Goal: Task Accomplishment & Management: Manage account settings

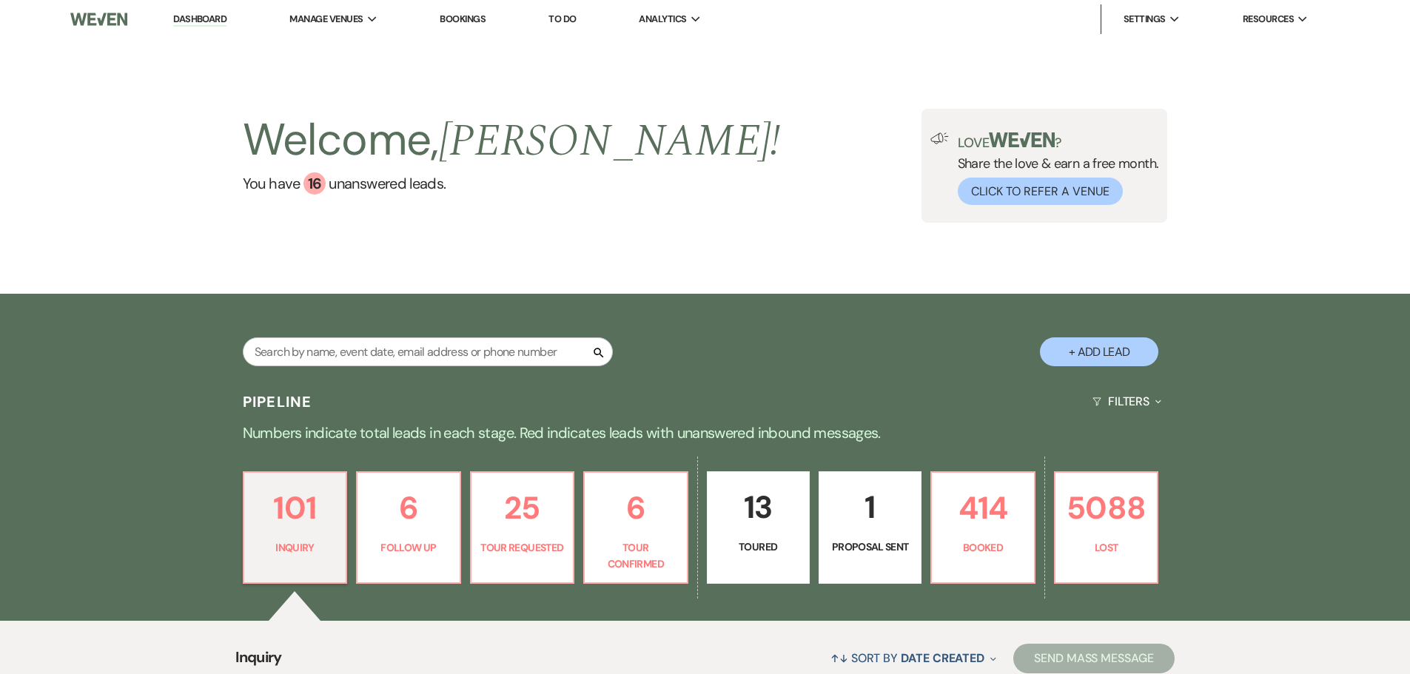
click at [455, 16] on link "Bookings" at bounding box center [463, 19] width 46 height 13
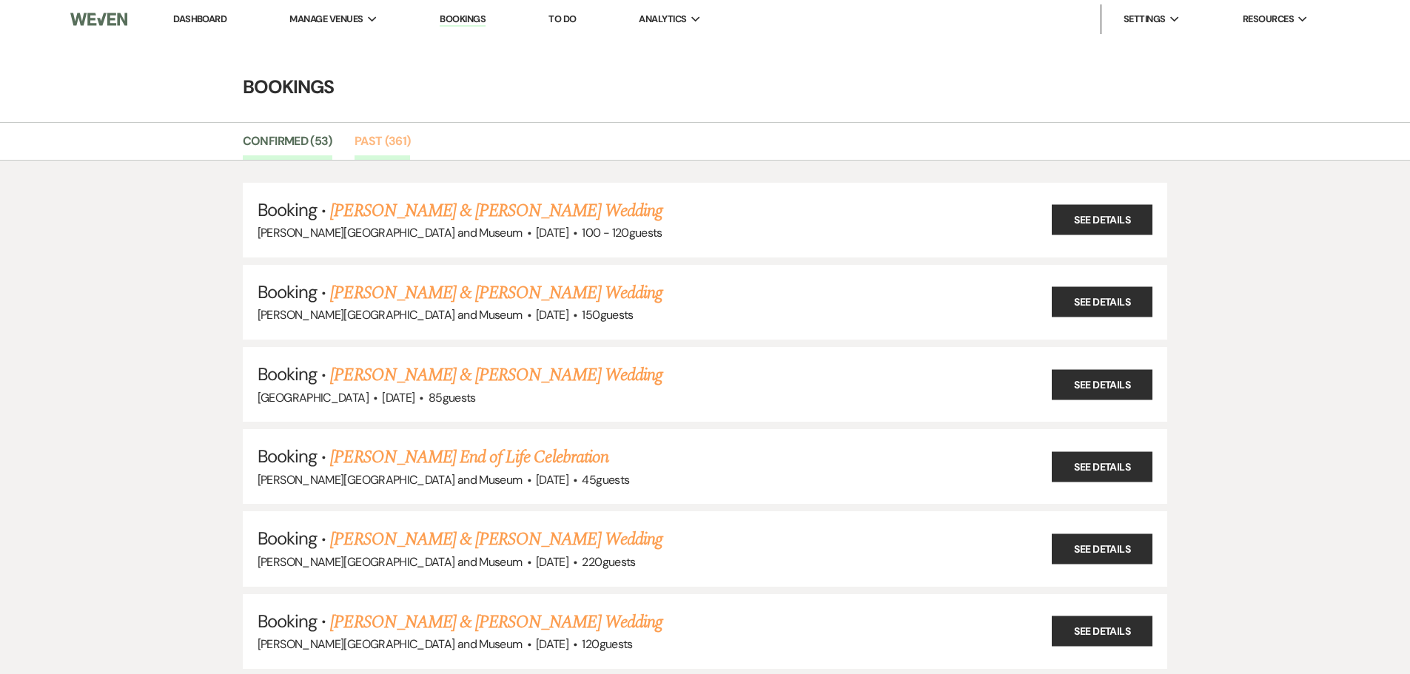
click at [379, 135] on link "Past (361)" at bounding box center [383, 146] width 56 height 28
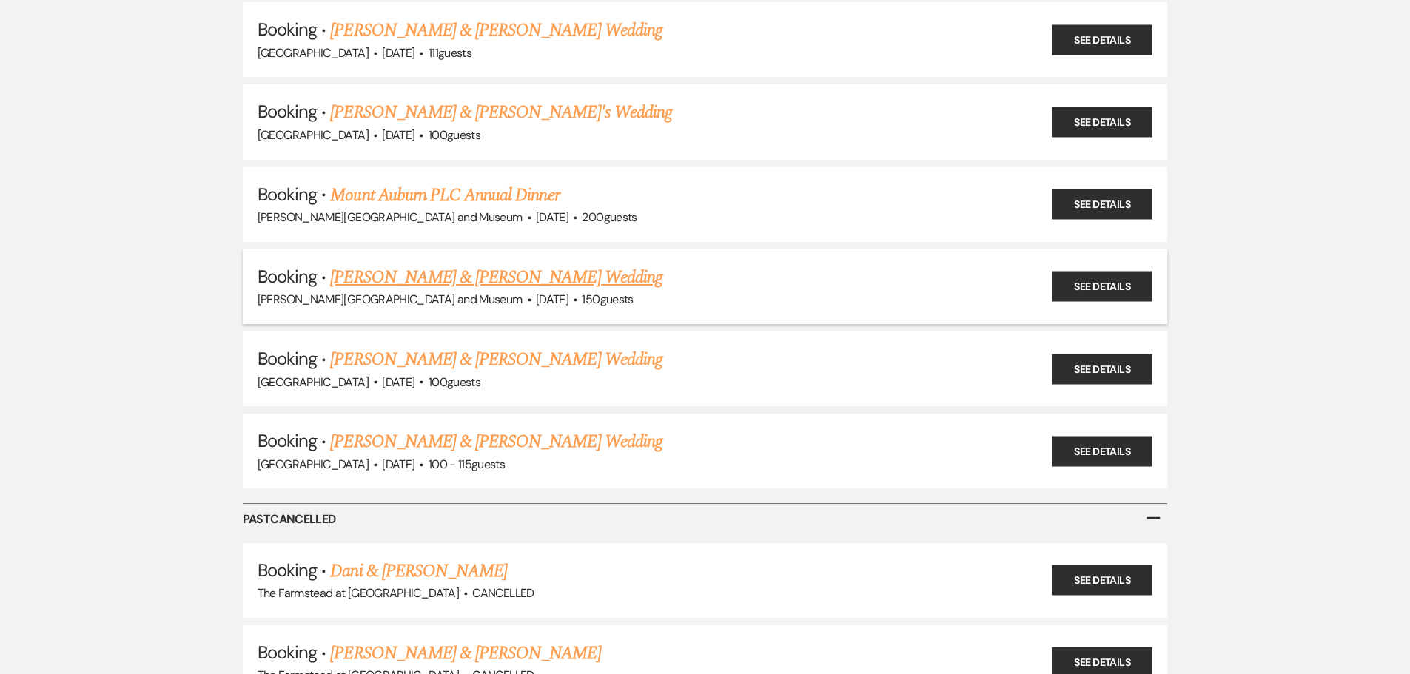
scroll to position [29385, 0]
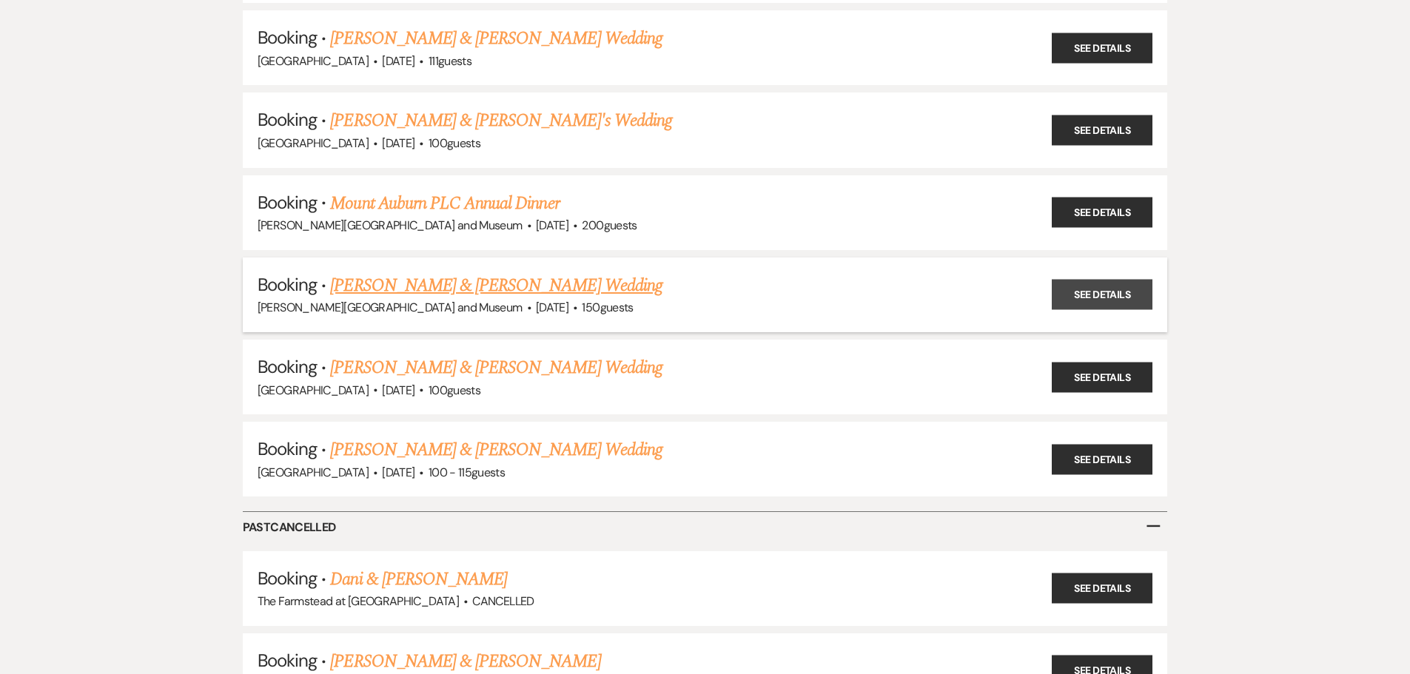
click at [1116, 288] on link "See Details" at bounding box center [1102, 295] width 101 height 30
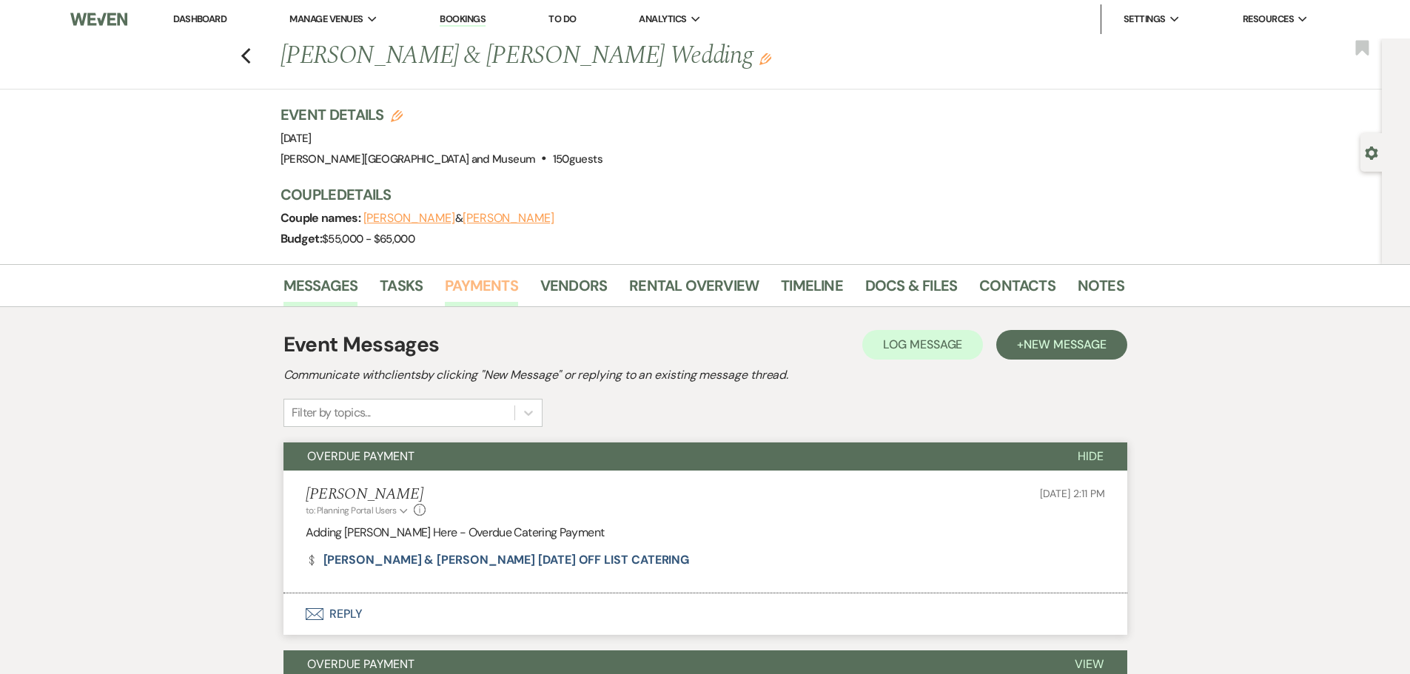
click at [472, 279] on link "Payments" at bounding box center [481, 290] width 73 height 33
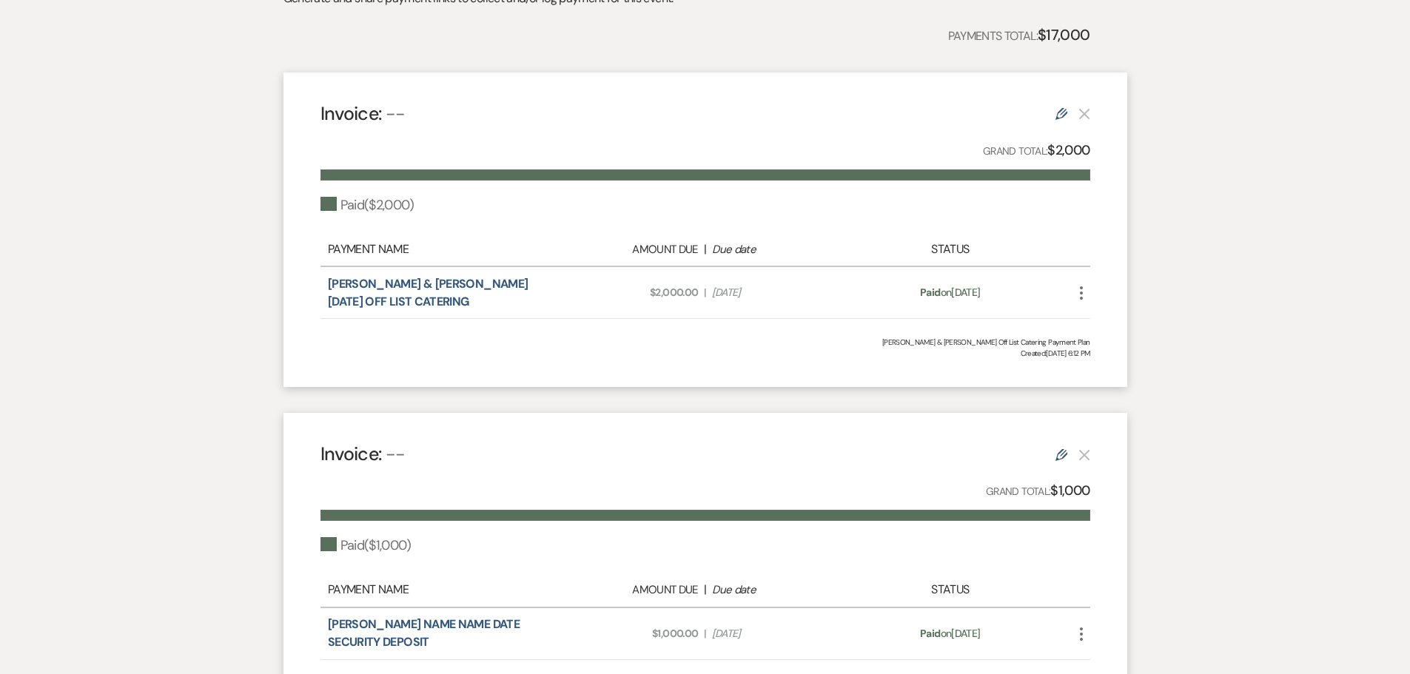
scroll to position [518, 0]
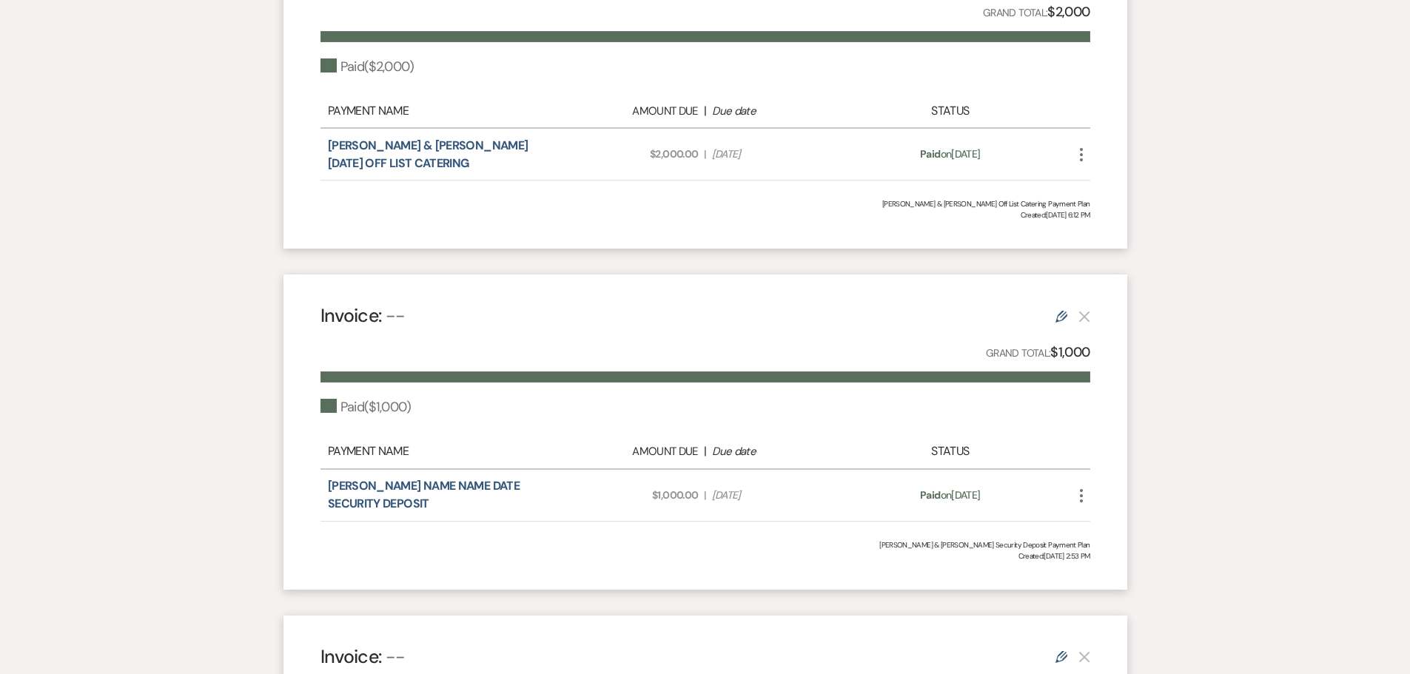
click at [1081, 494] on icon "More" at bounding box center [1081, 496] width 18 height 18
click at [1118, 548] on button "$ Start Refund" at bounding box center [1147, 549] width 150 height 25
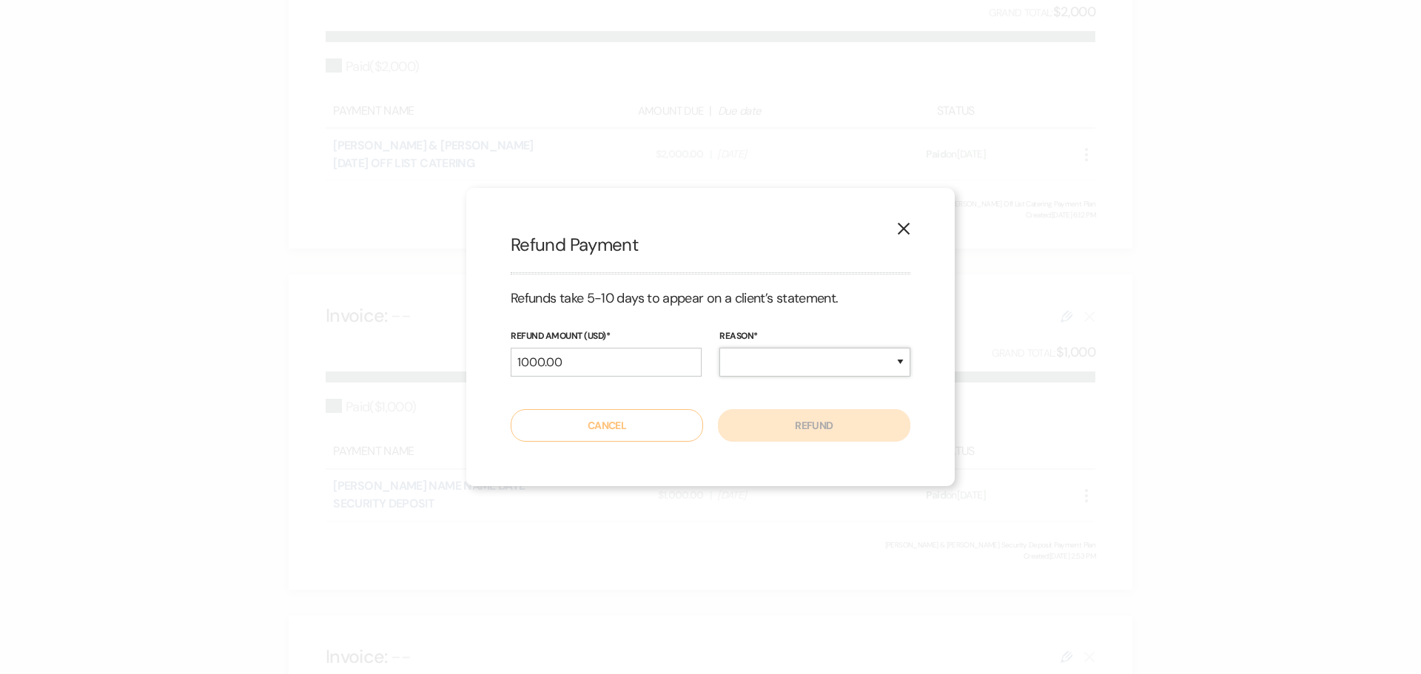
click at [855, 366] on select "Duplicate Fraudulent Requested by Customer Other" at bounding box center [814, 362] width 191 height 29
select select "other"
click at [719, 348] on select "Duplicate Fraudulent Requested by Customer Other" at bounding box center [814, 362] width 191 height 29
click at [785, 431] on button "Refund" at bounding box center [814, 425] width 192 height 33
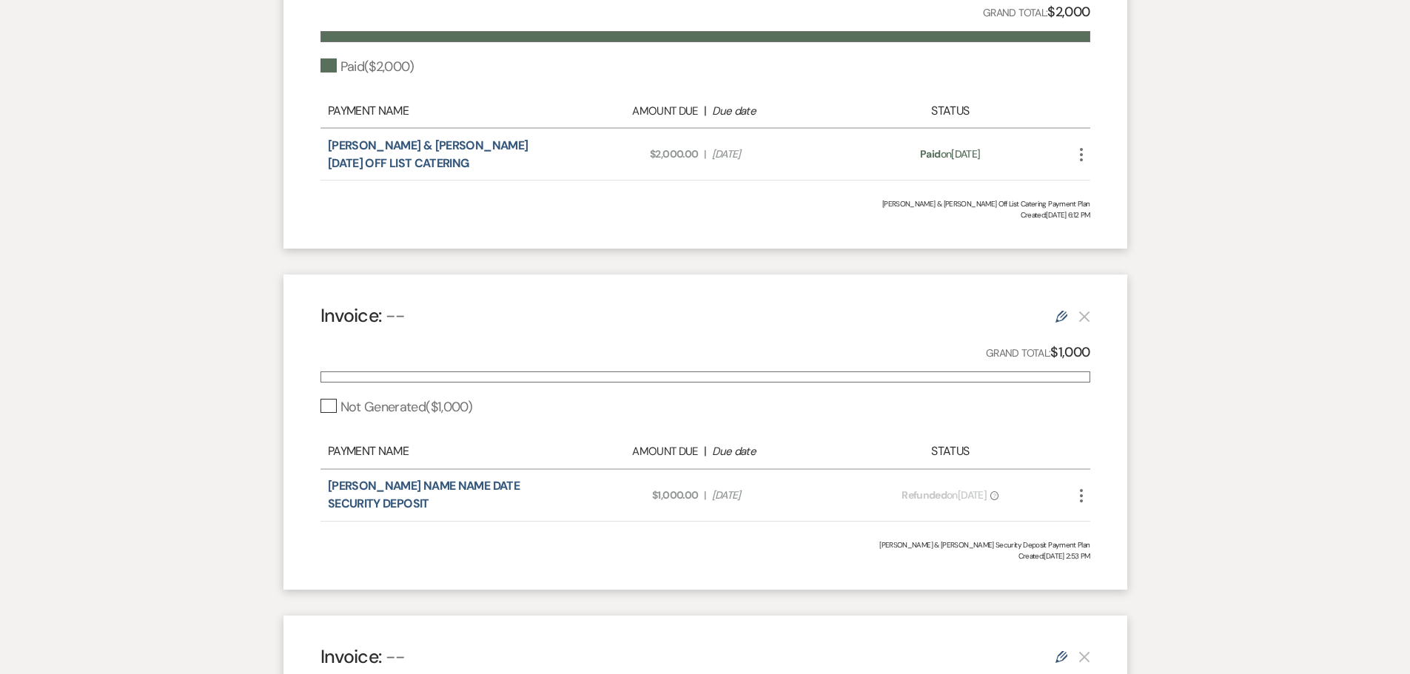
scroll to position [0, 0]
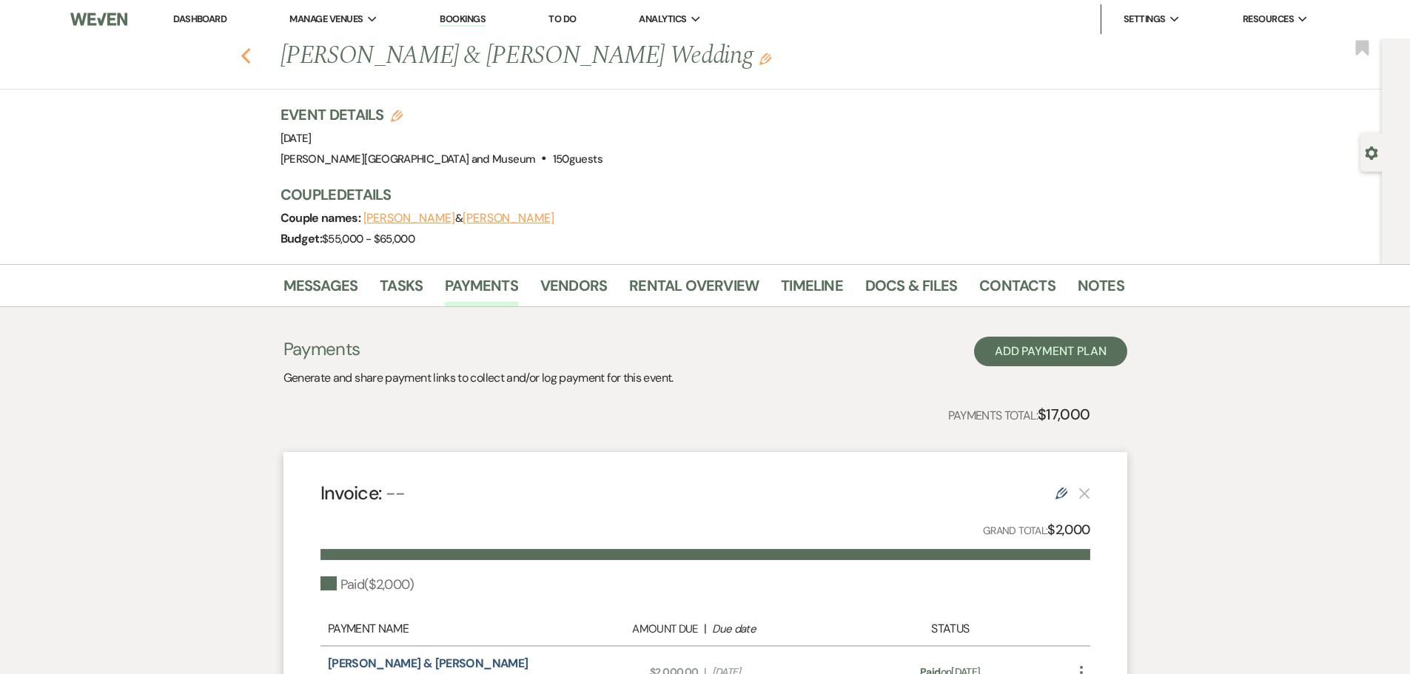
click at [249, 53] on icon "Previous" at bounding box center [246, 56] width 11 height 18
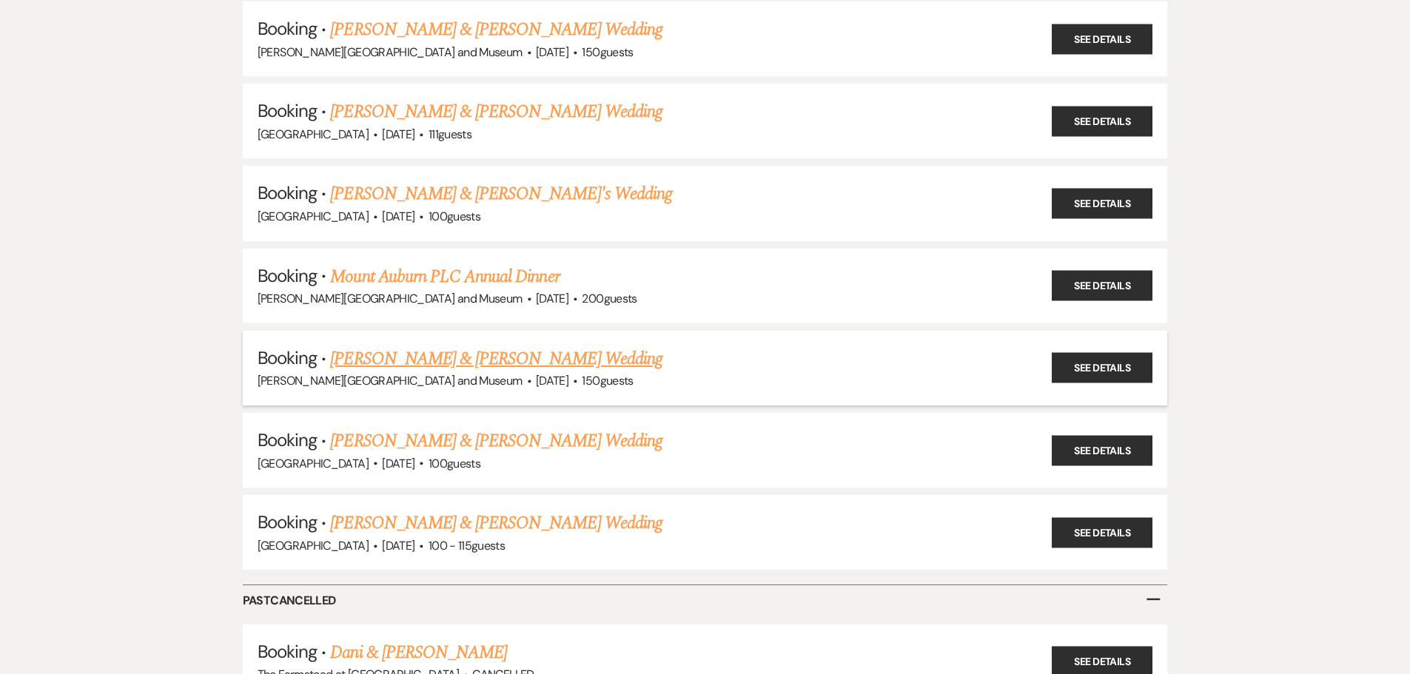
scroll to position [29311, 0]
click at [494, 34] on link "Arielle Epstein & Greg Hersh's Wedding" at bounding box center [496, 30] width 332 height 27
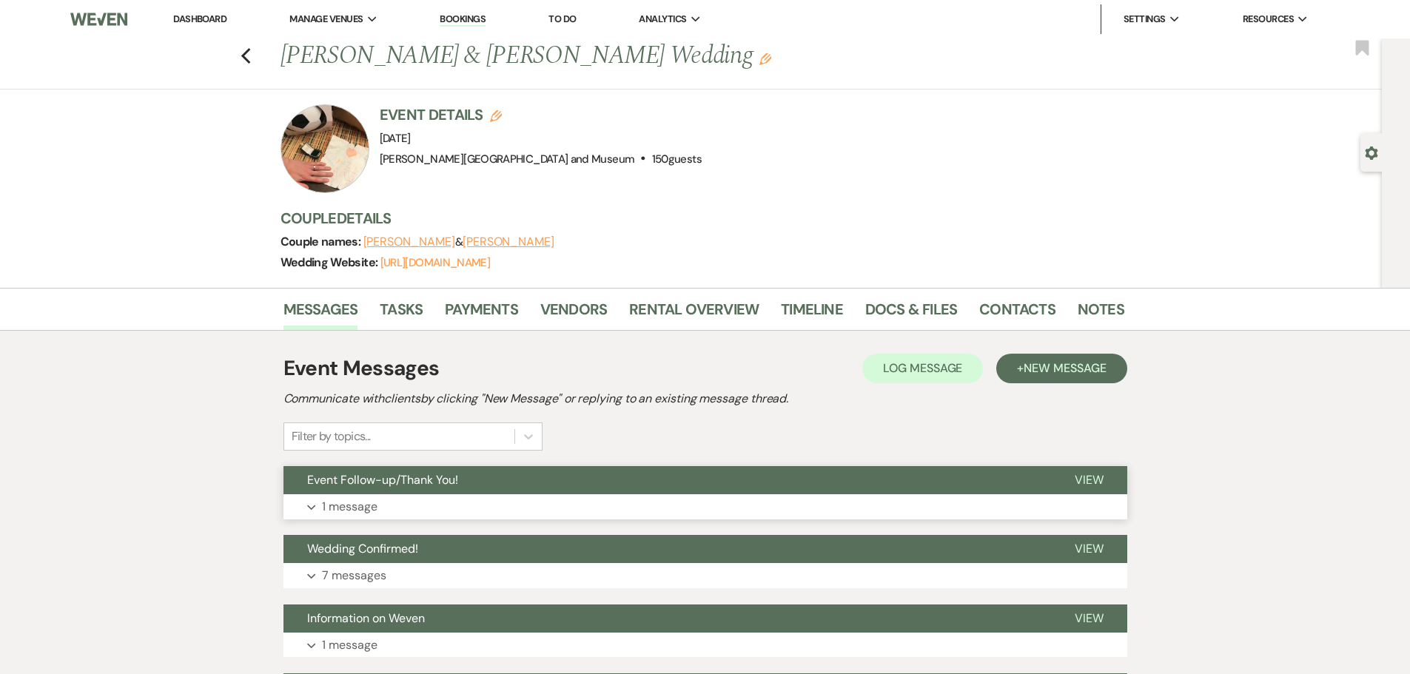
click at [444, 494] on button "Event Follow-up/Thank You!" at bounding box center [666, 480] width 767 height 28
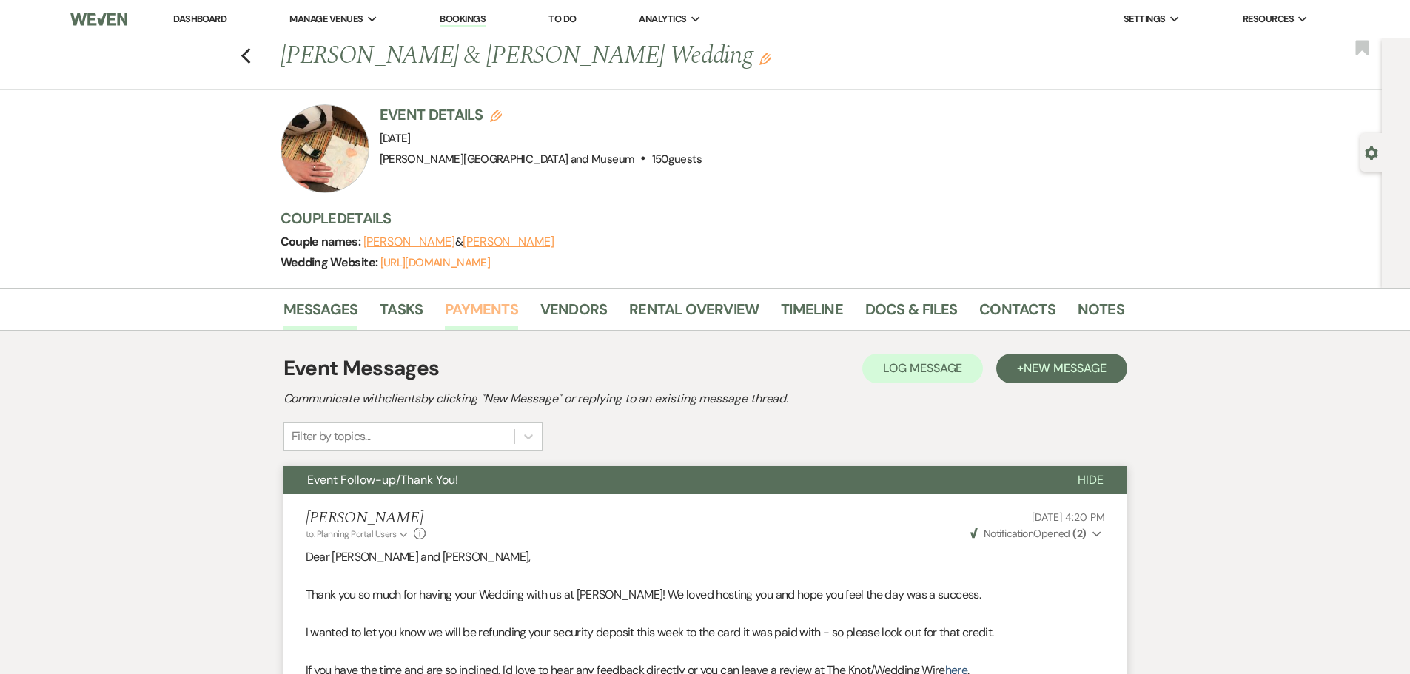
click at [469, 300] on link "Payments" at bounding box center [481, 314] width 73 height 33
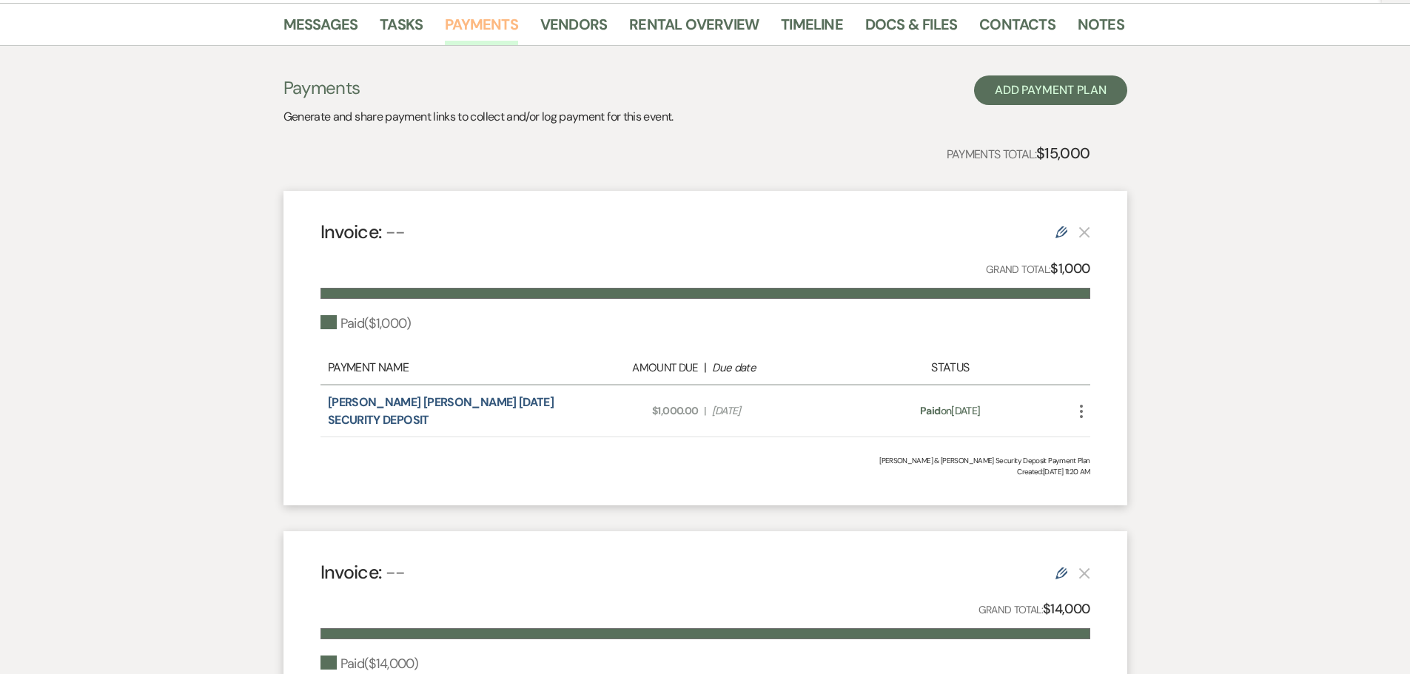
scroll to position [296, 0]
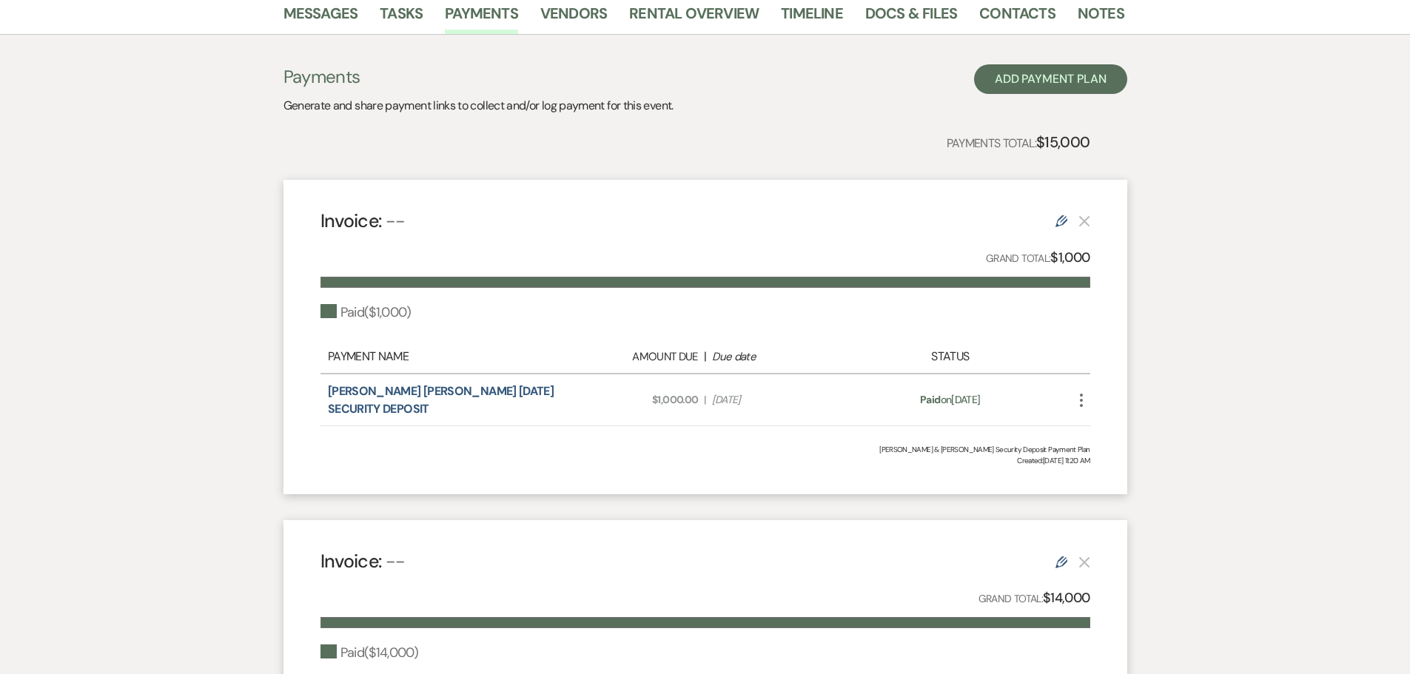
click at [1079, 400] on icon "More" at bounding box center [1081, 401] width 18 height 18
click at [1112, 457] on button "$ Start Refund" at bounding box center [1147, 455] width 150 height 25
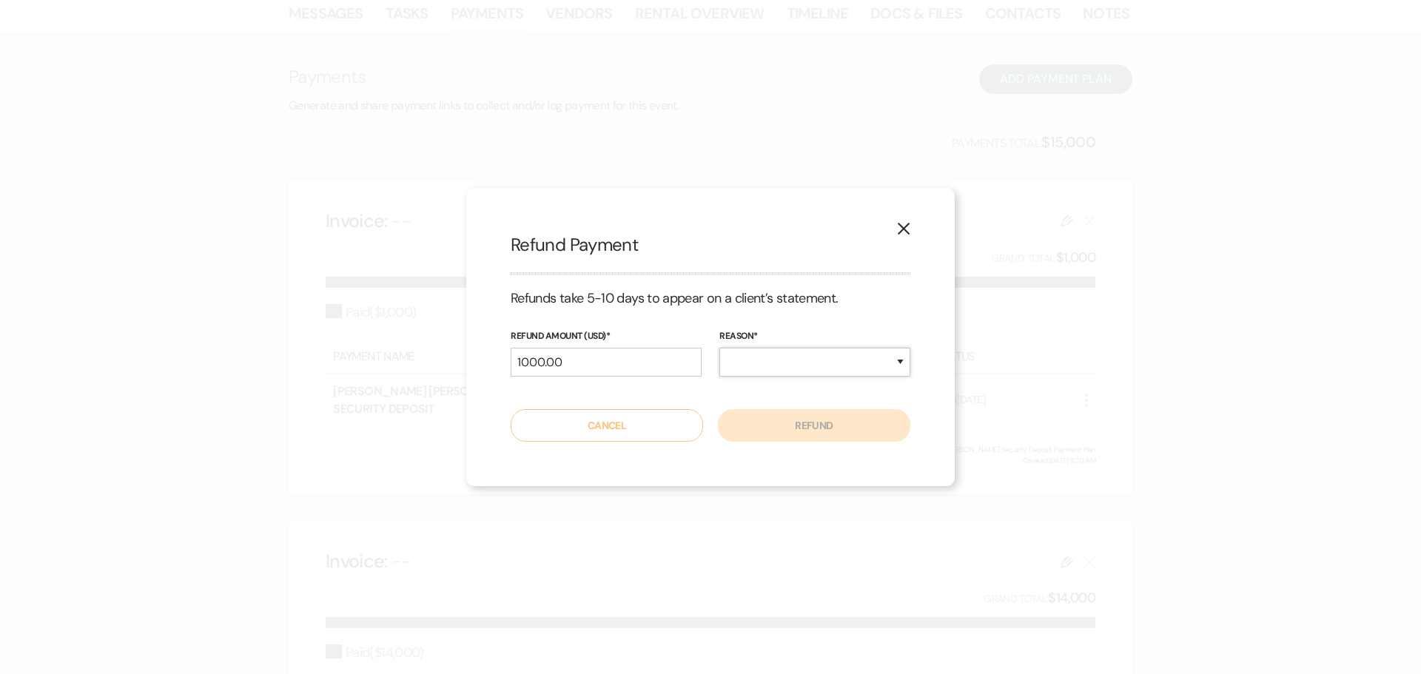
click at [837, 365] on select "Duplicate Fraudulent Requested by Customer Other" at bounding box center [814, 362] width 191 height 29
select select "other"
click at [719, 348] on select "Duplicate Fraudulent Requested by Customer Other" at bounding box center [814, 362] width 191 height 29
click at [784, 415] on button "Refund" at bounding box center [814, 425] width 192 height 33
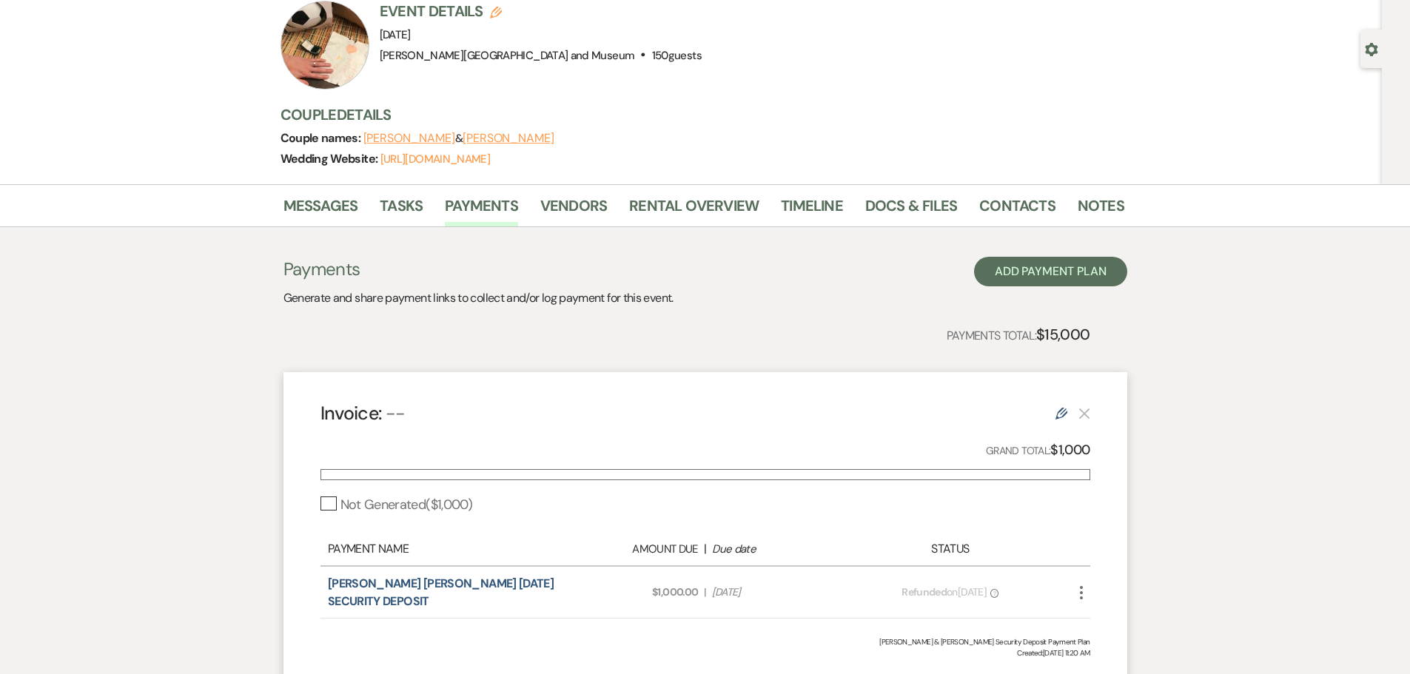
scroll to position [0, 0]
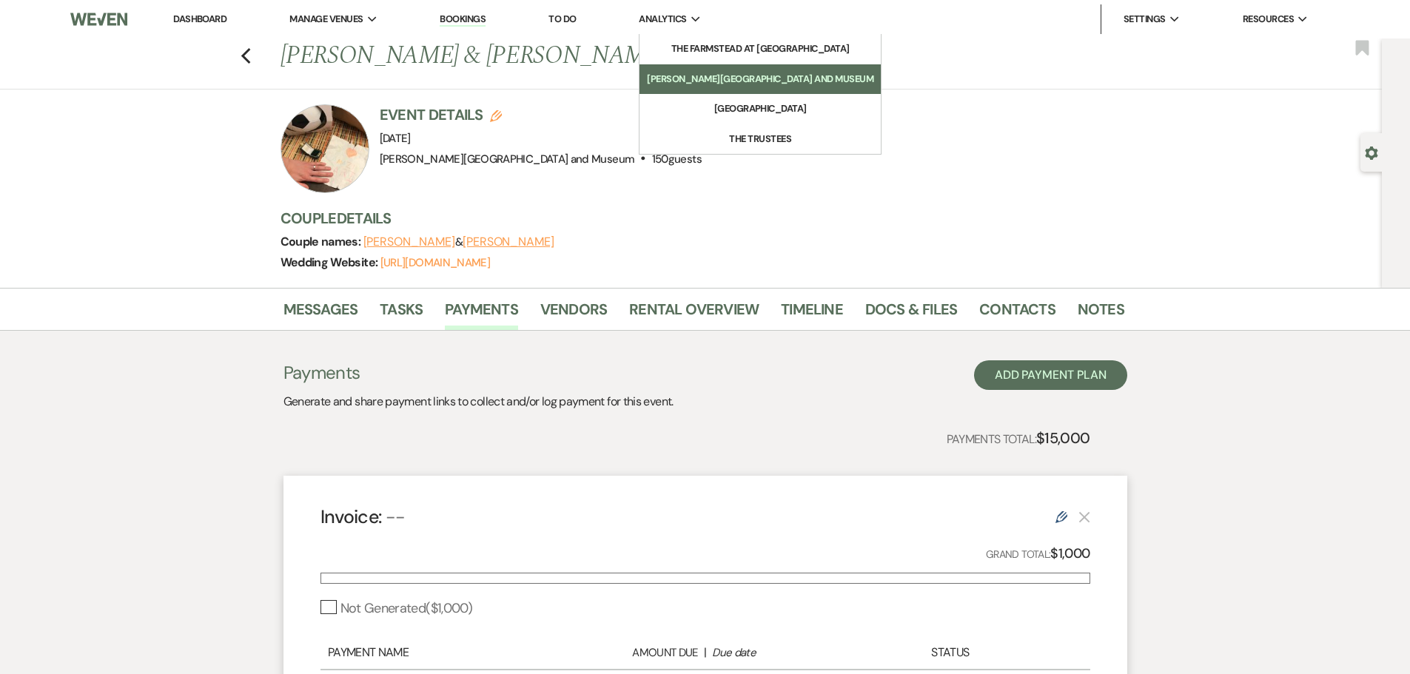
click at [702, 73] on li "[PERSON_NAME][GEOGRAPHIC_DATA] and Museum" at bounding box center [760, 79] width 226 height 15
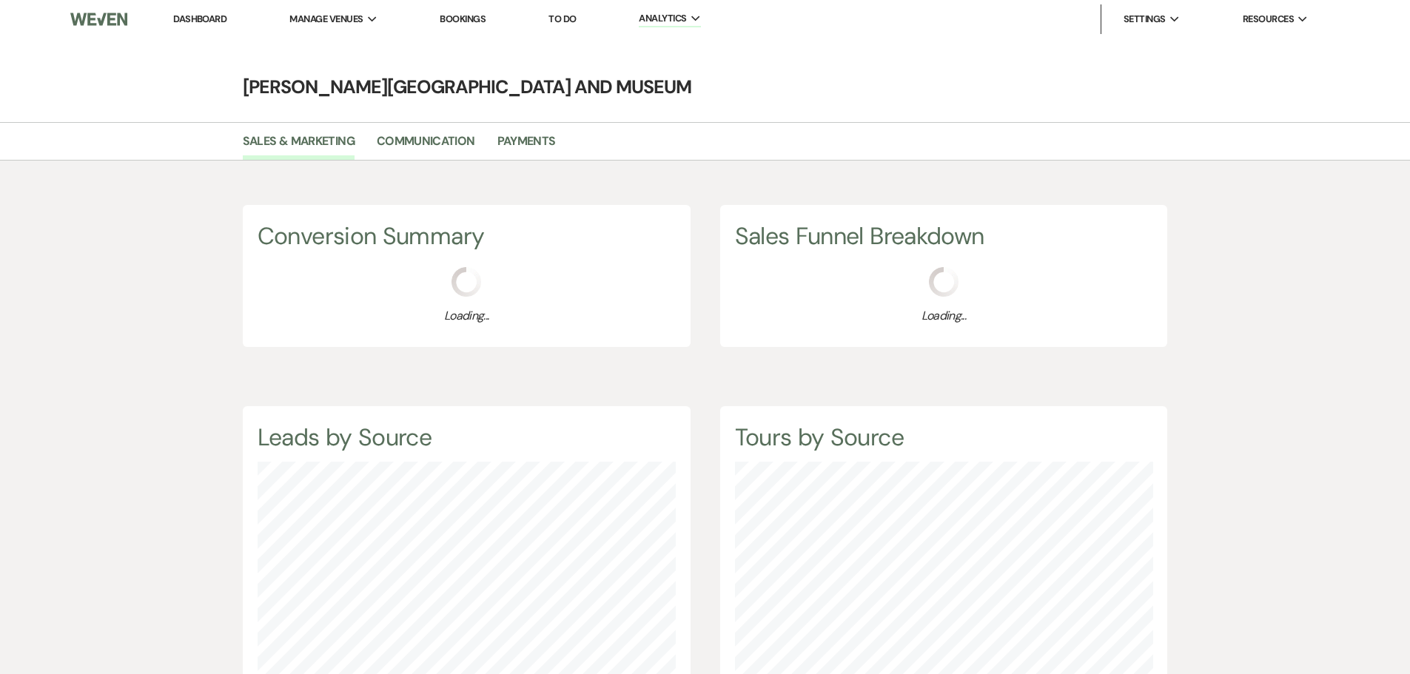
scroll to position [674, 1410]
click at [526, 141] on link "Payments" at bounding box center [526, 146] width 58 height 28
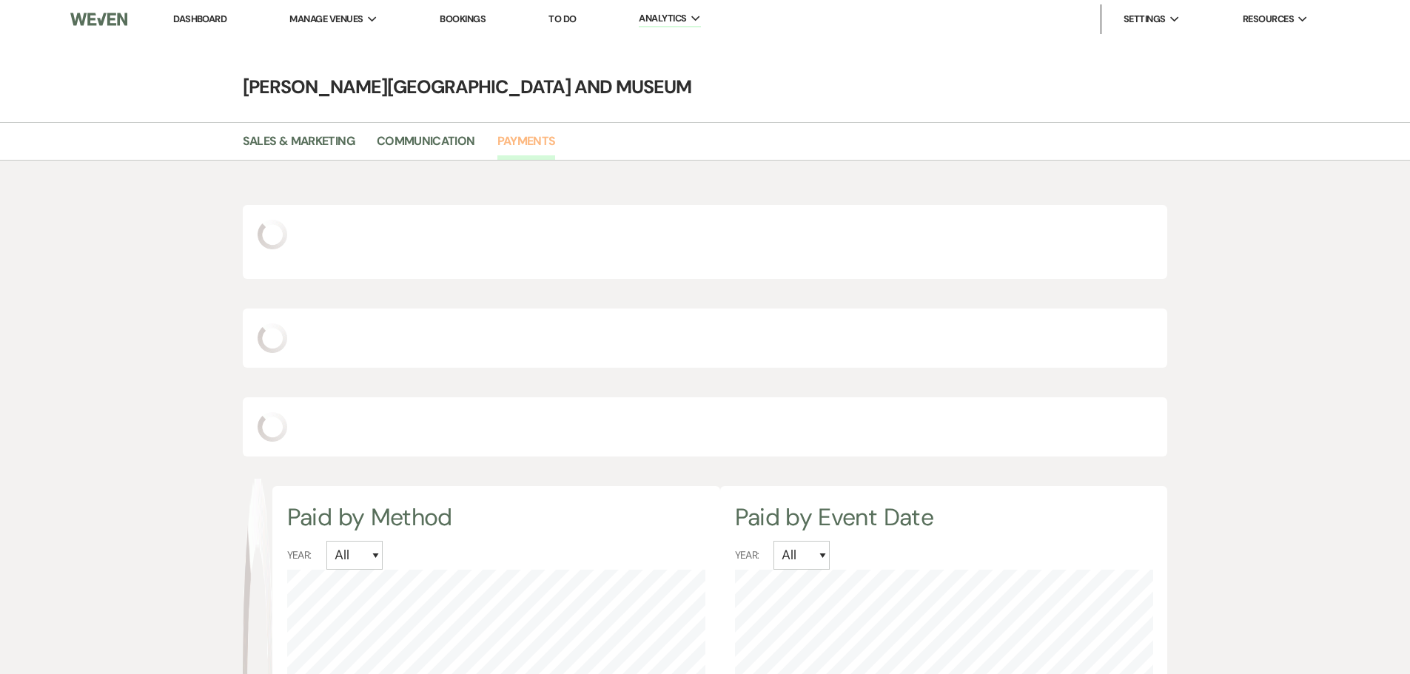
select select "2025"
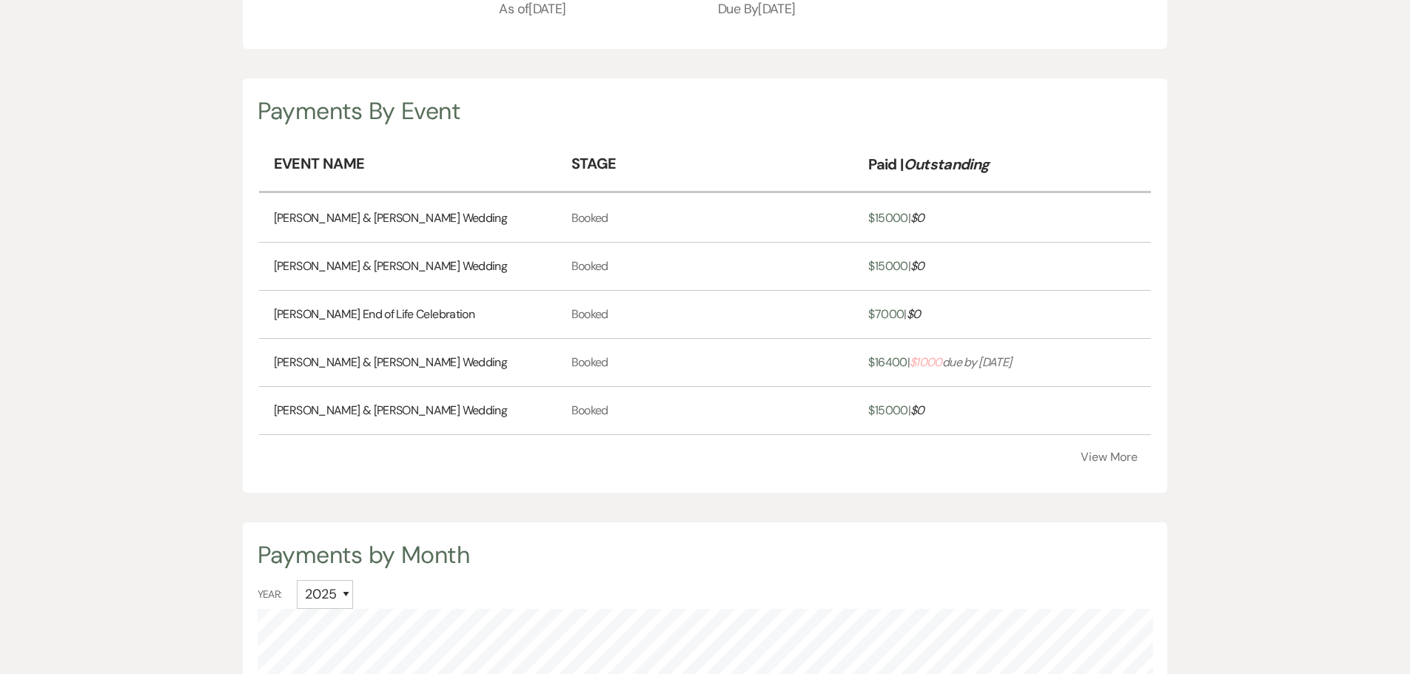
click at [1118, 454] on button "View More" at bounding box center [1109, 457] width 57 height 12
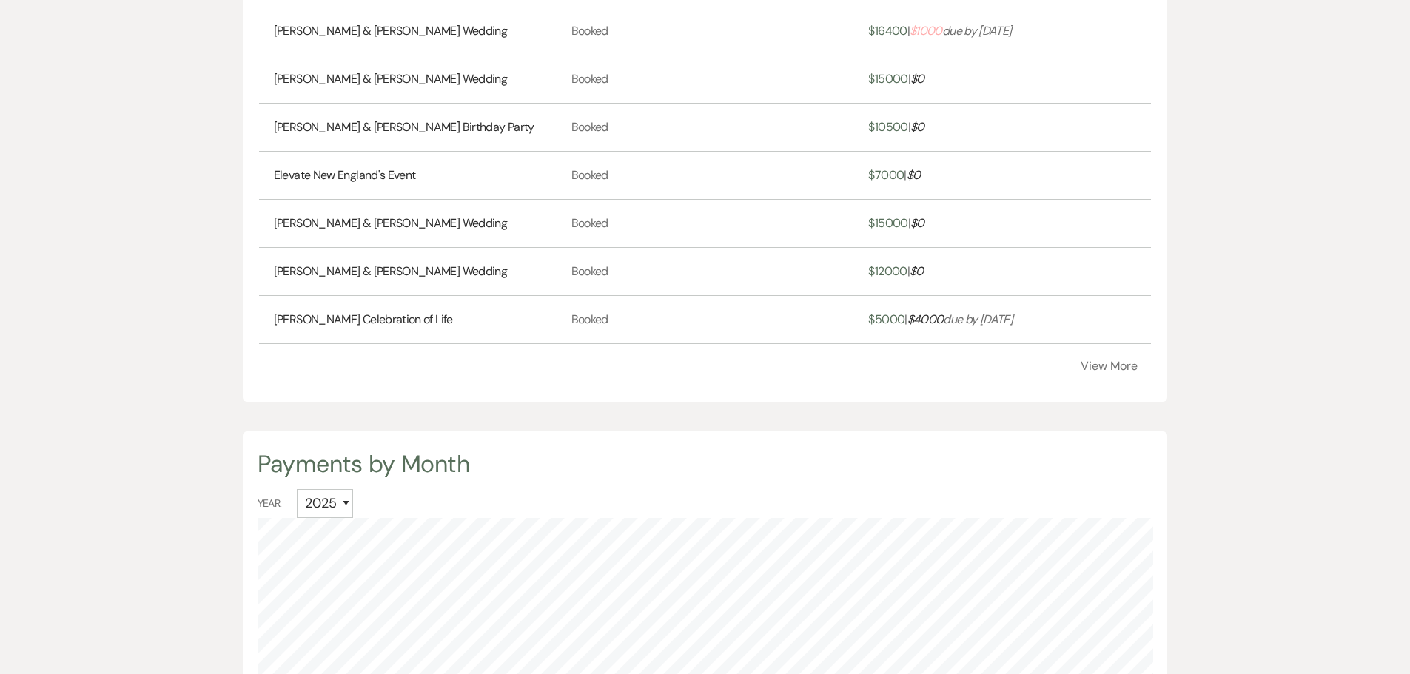
scroll to position [740, 0]
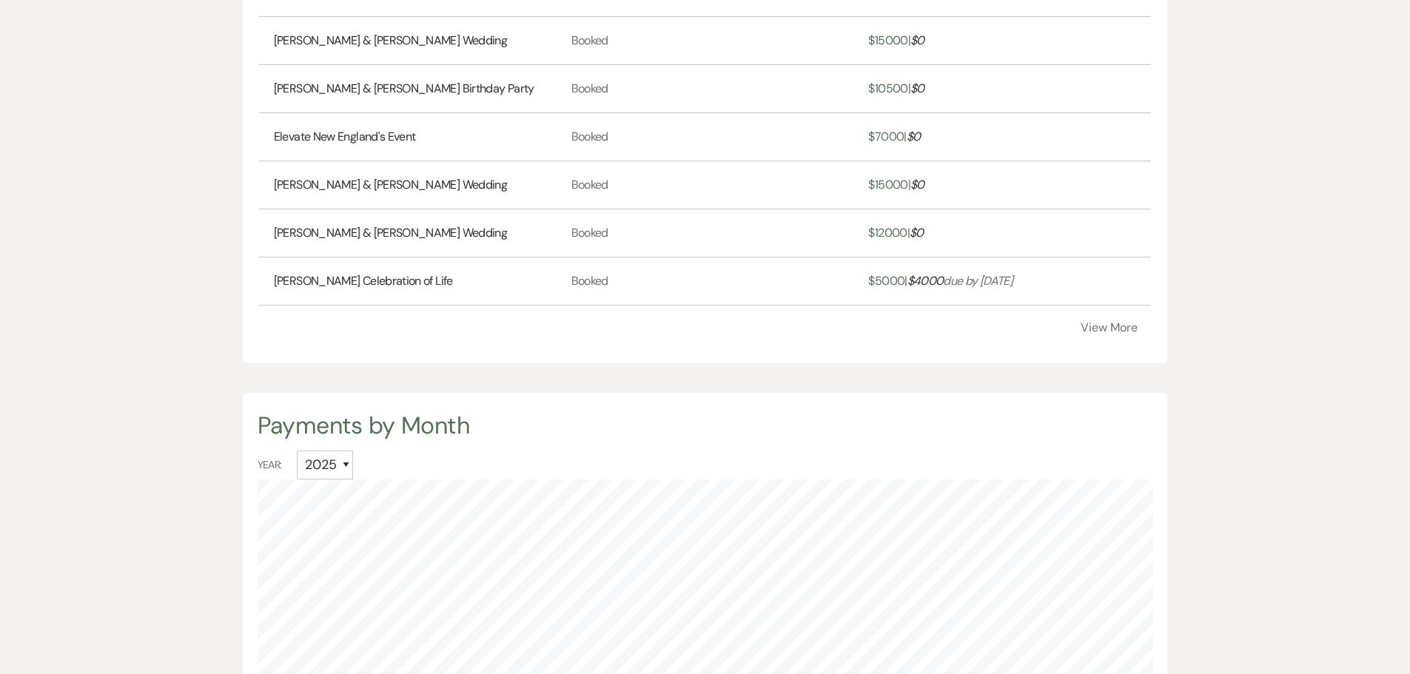
click at [1101, 325] on button "View More" at bounding box center [1109, 328] width 57 height 12
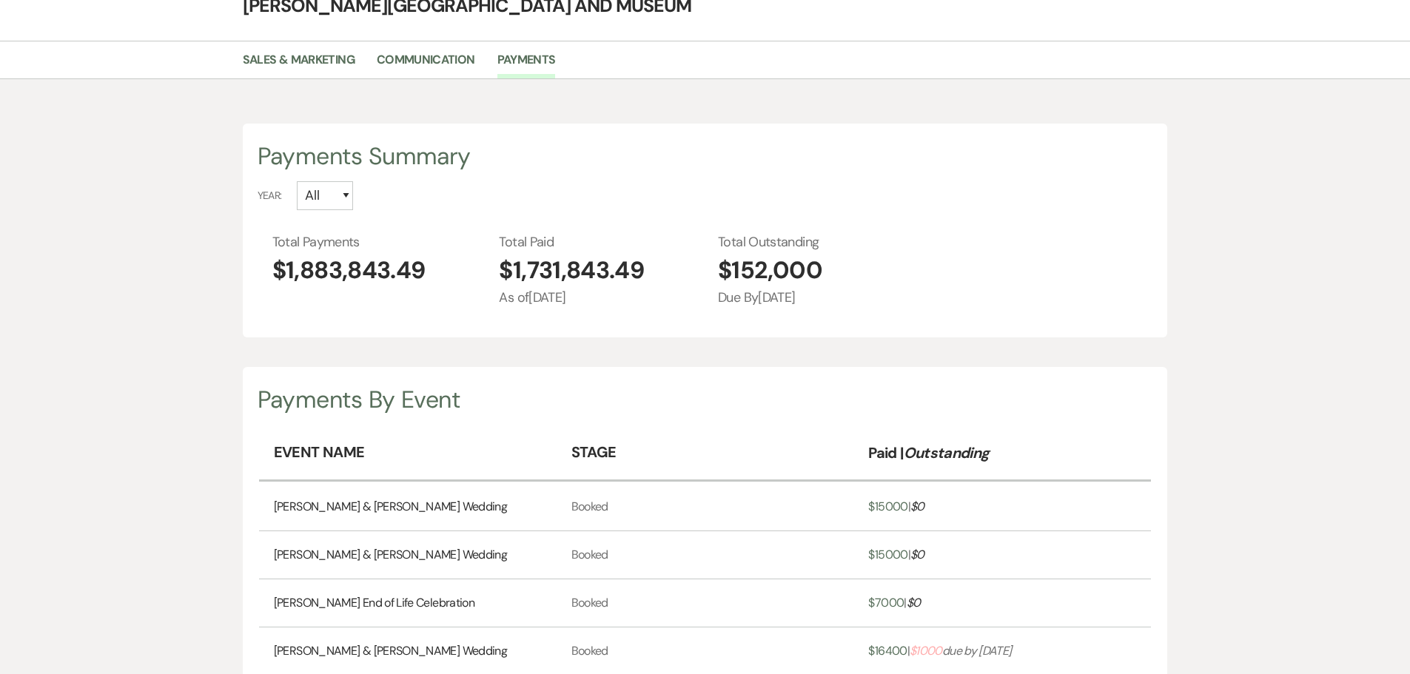
scroll to position [0, 0]
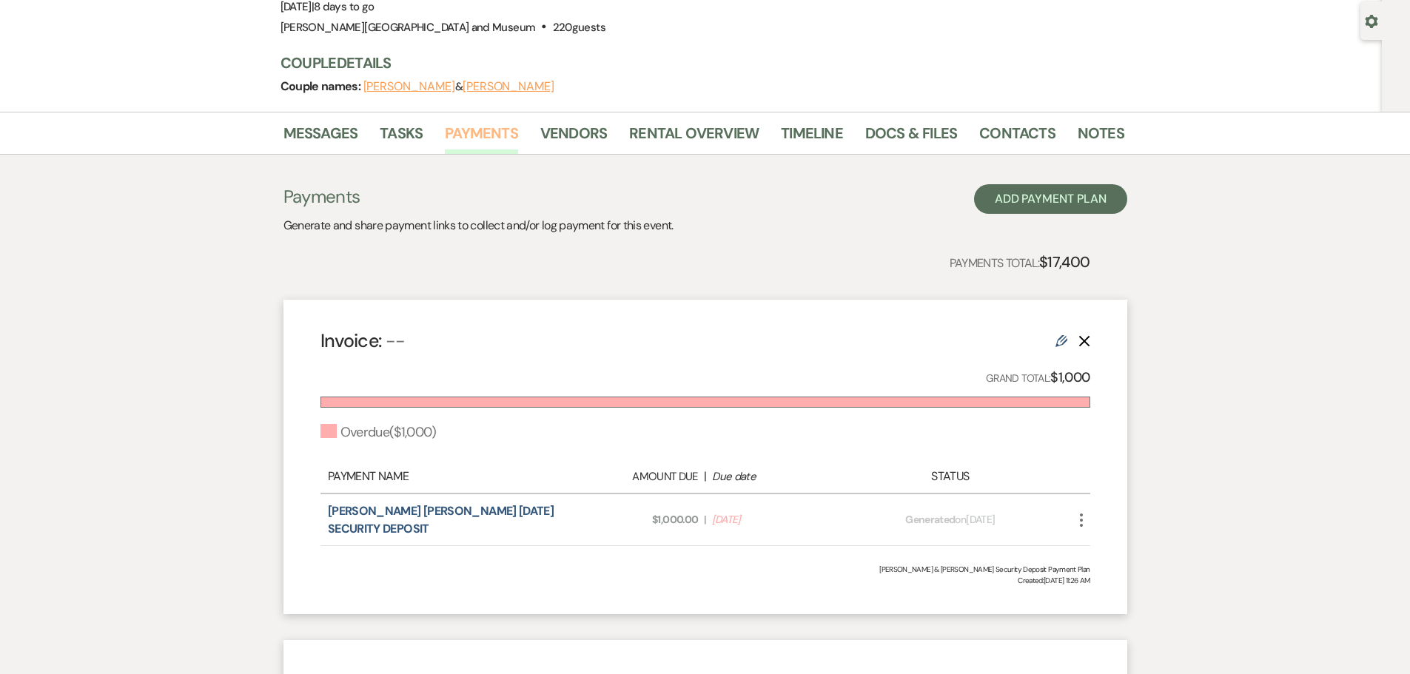
scroll to position [148, 0]
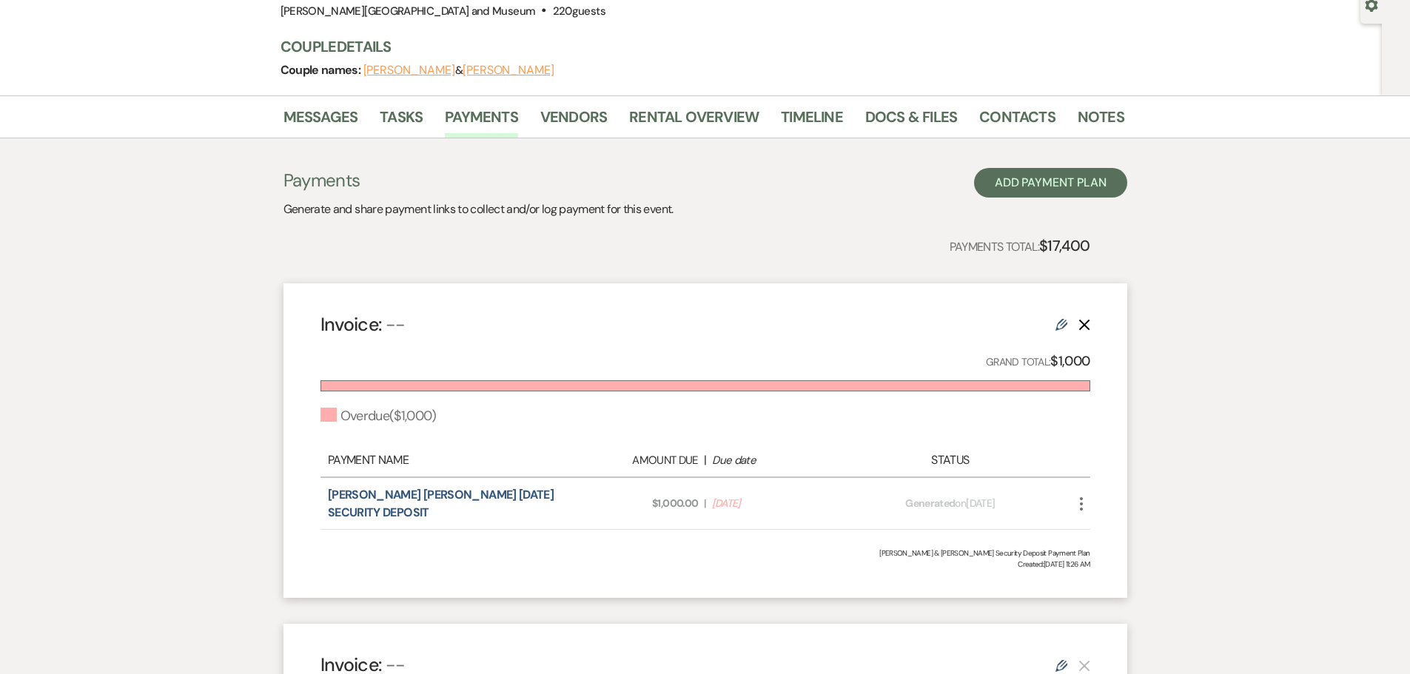
click at [1082, 508] on icon "More" at bounding box center [1081, 504] width 18 height 18
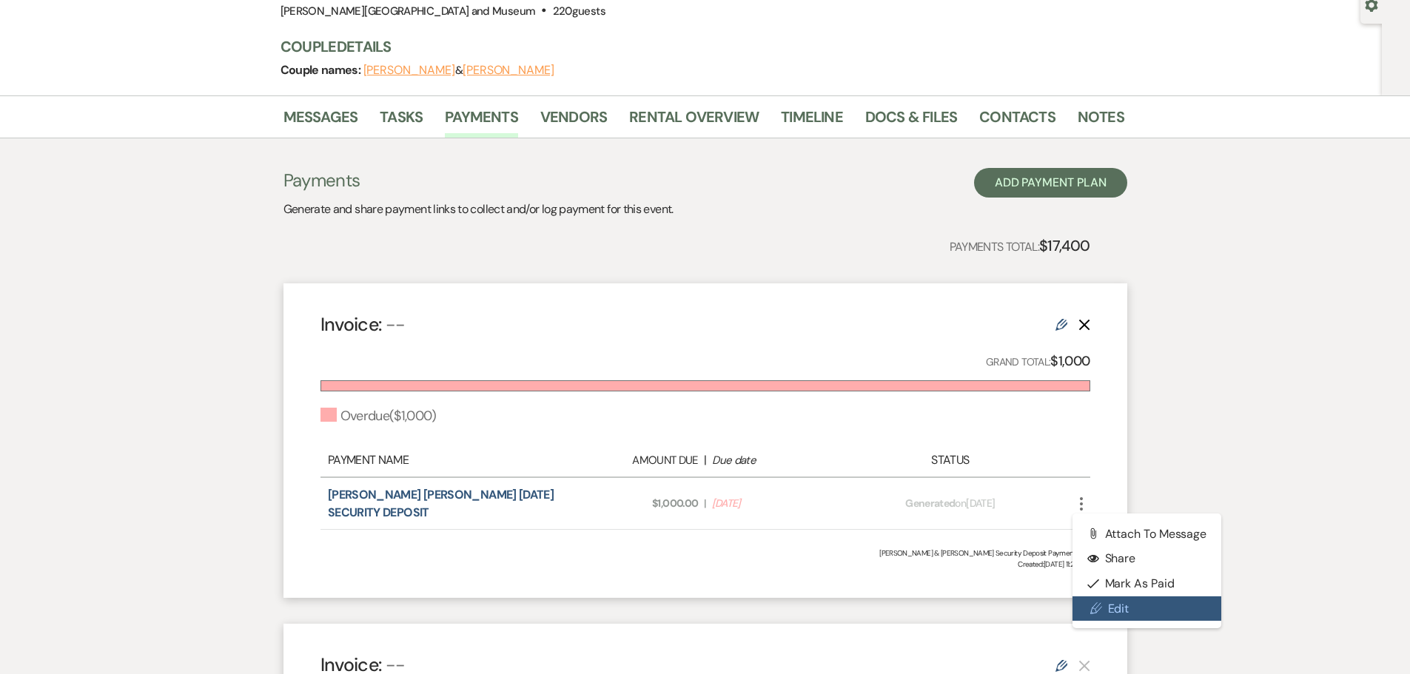
click at [1111, 610] on link "Pencil Edit" at bounding box center [1147, 609] width 150 height 25
select select "2"
select select "percentage"
select select "false"
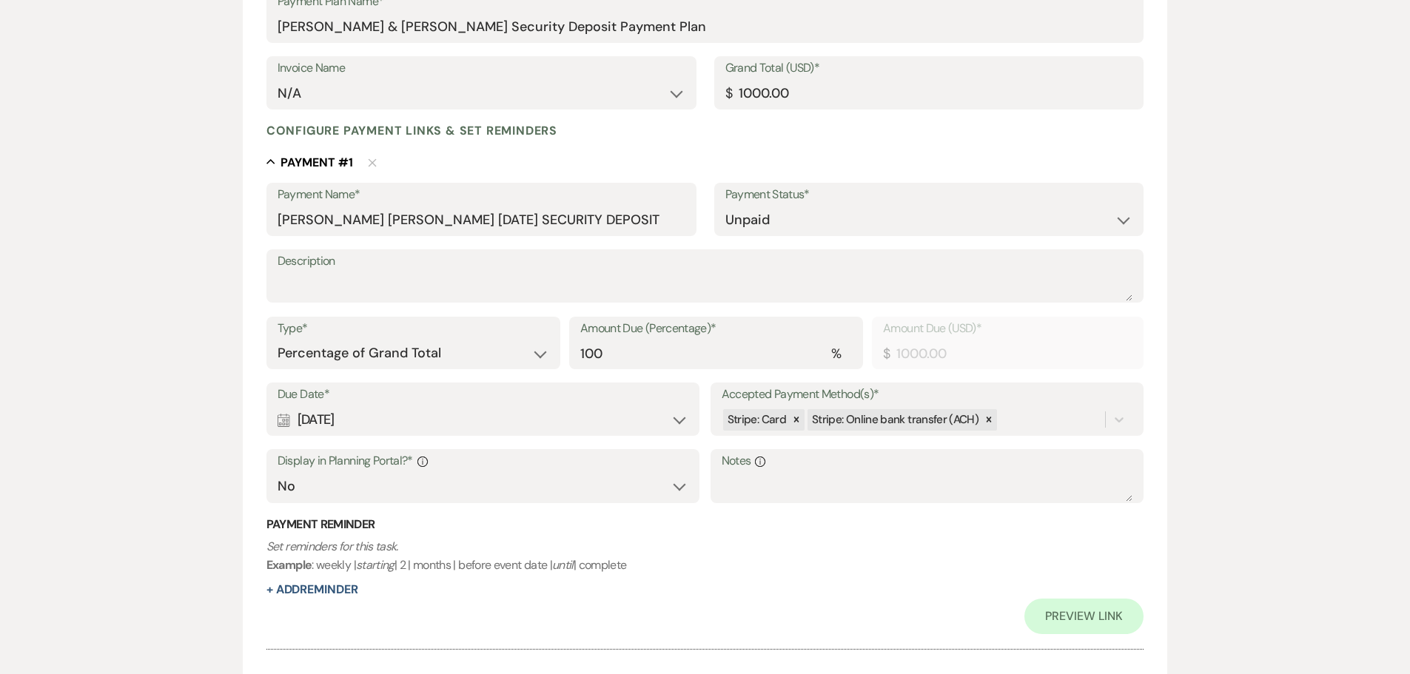
scroll to position [296, 0]
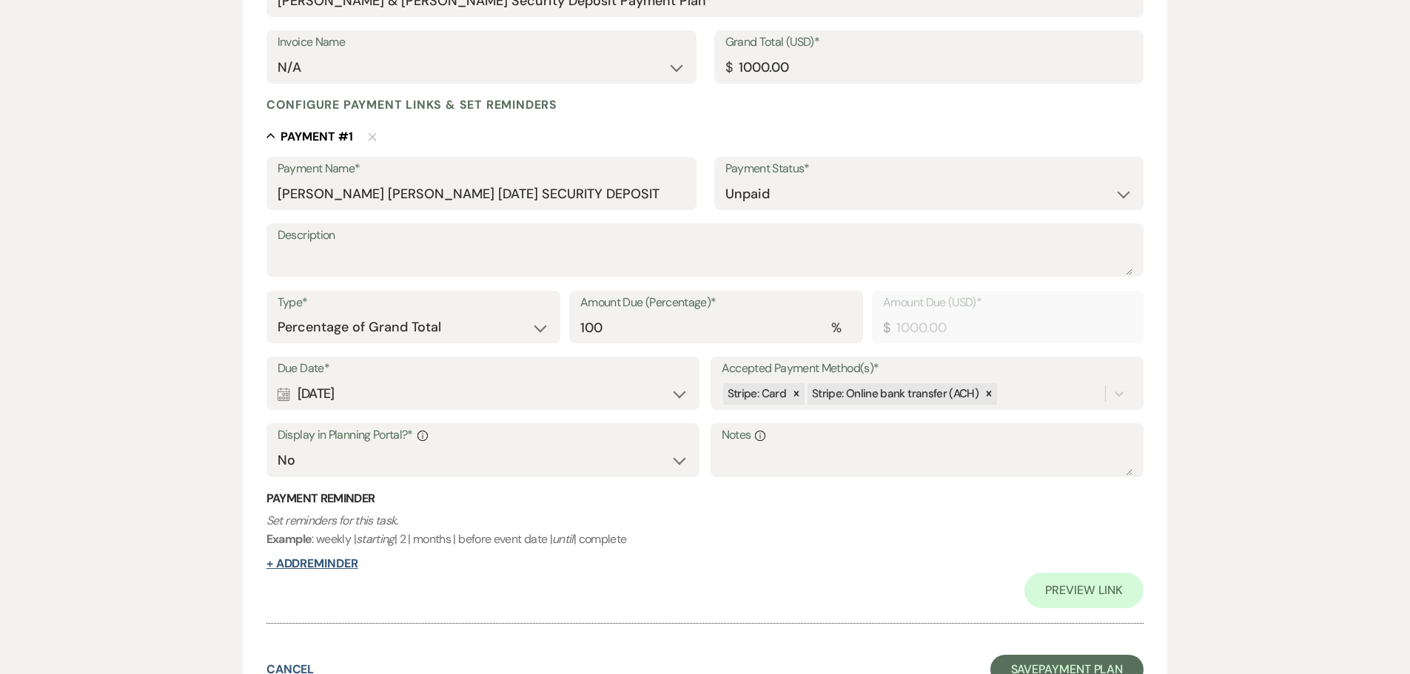
click at [273, 562] on button "+ Add Reminder" at bounding box center [312, 564] width 92 height 12
select select "client"
select select "days"
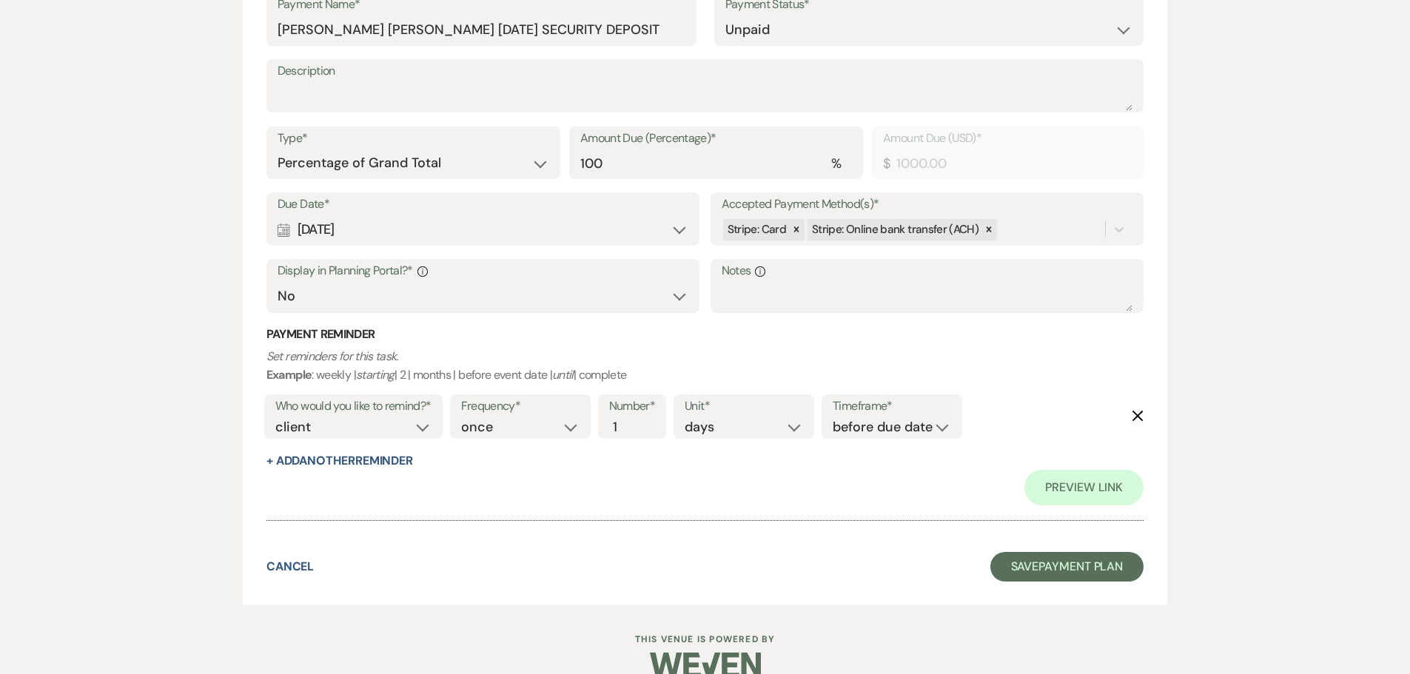
scroll to position [486, 0]
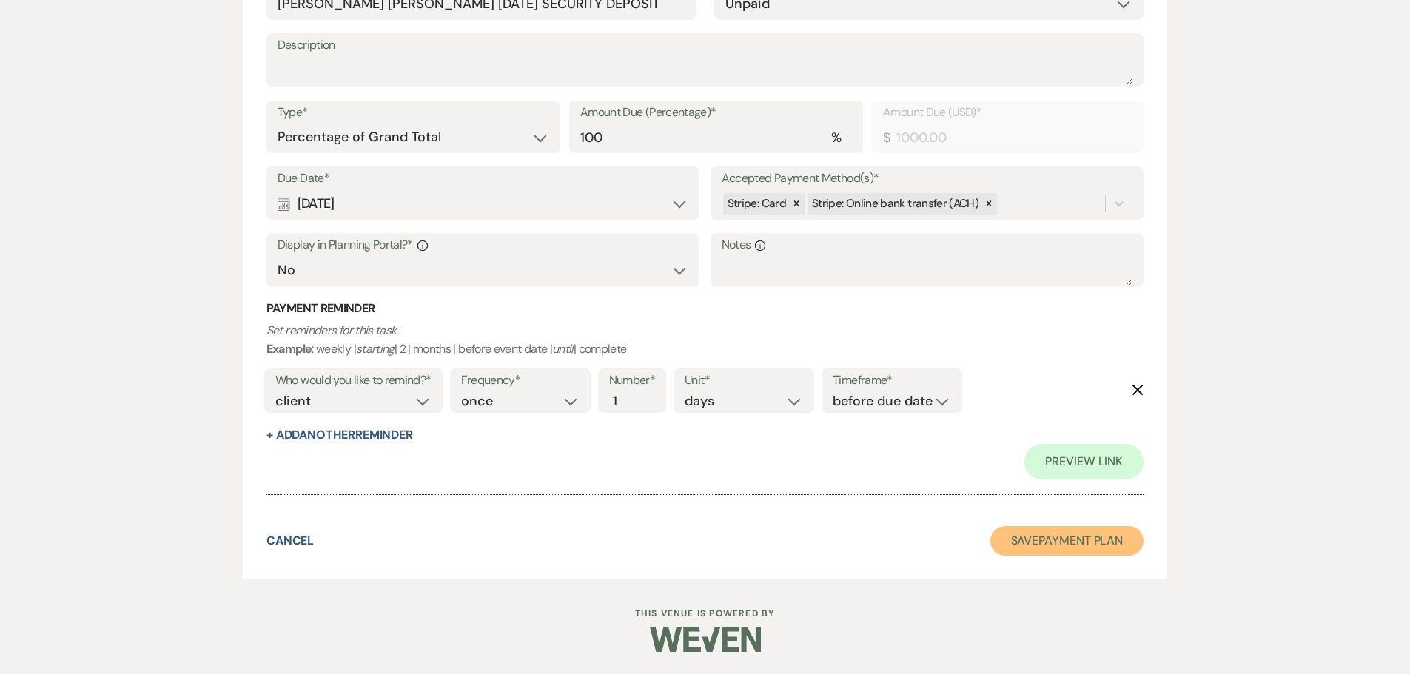
click at [1054, 545] on button "Save Payment Plan" at bounding box center [1067, 541] width 154 height 30
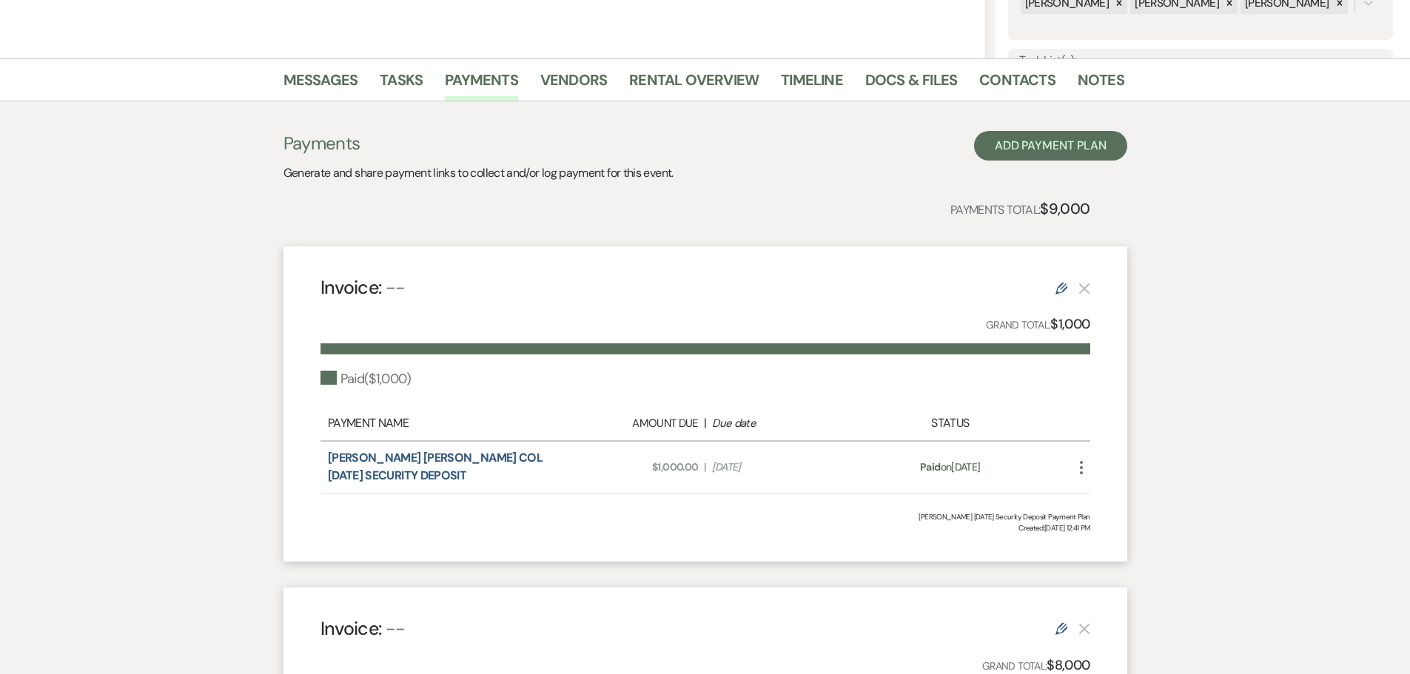
scroll to position [74, 0]
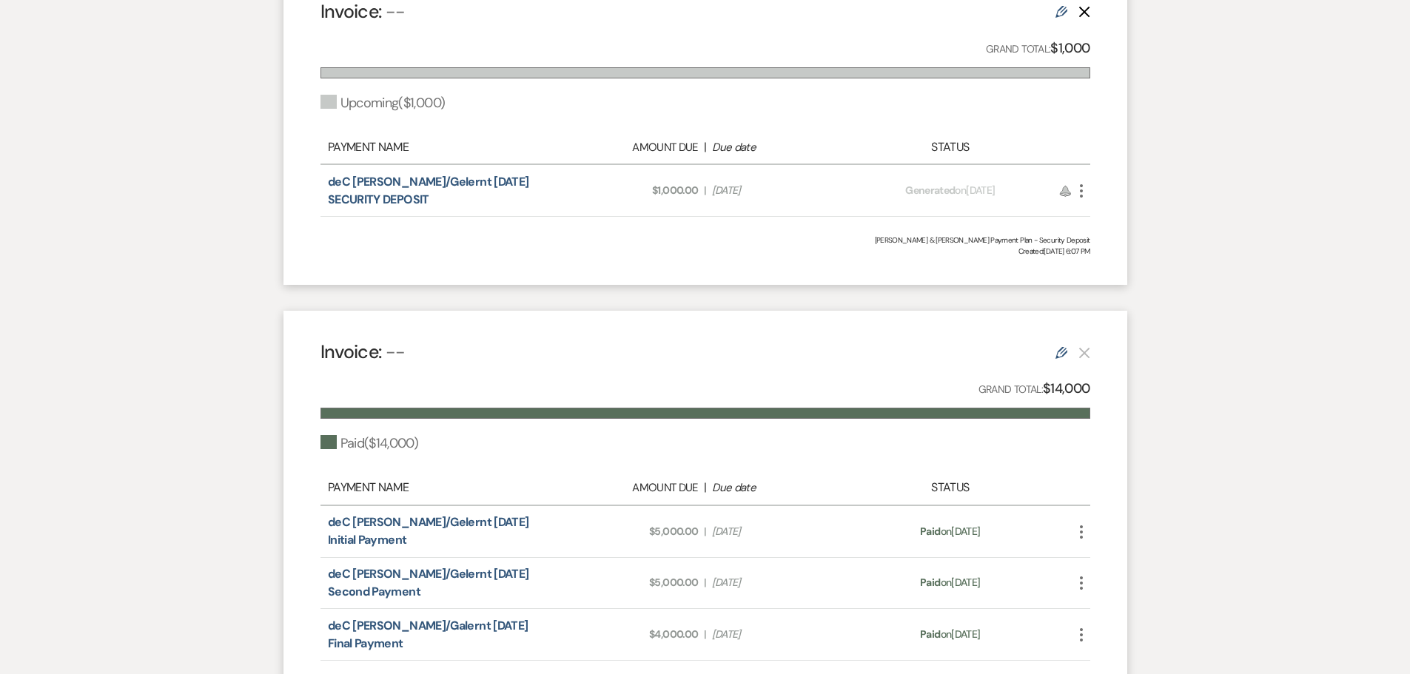
scroll to position [518, 0]
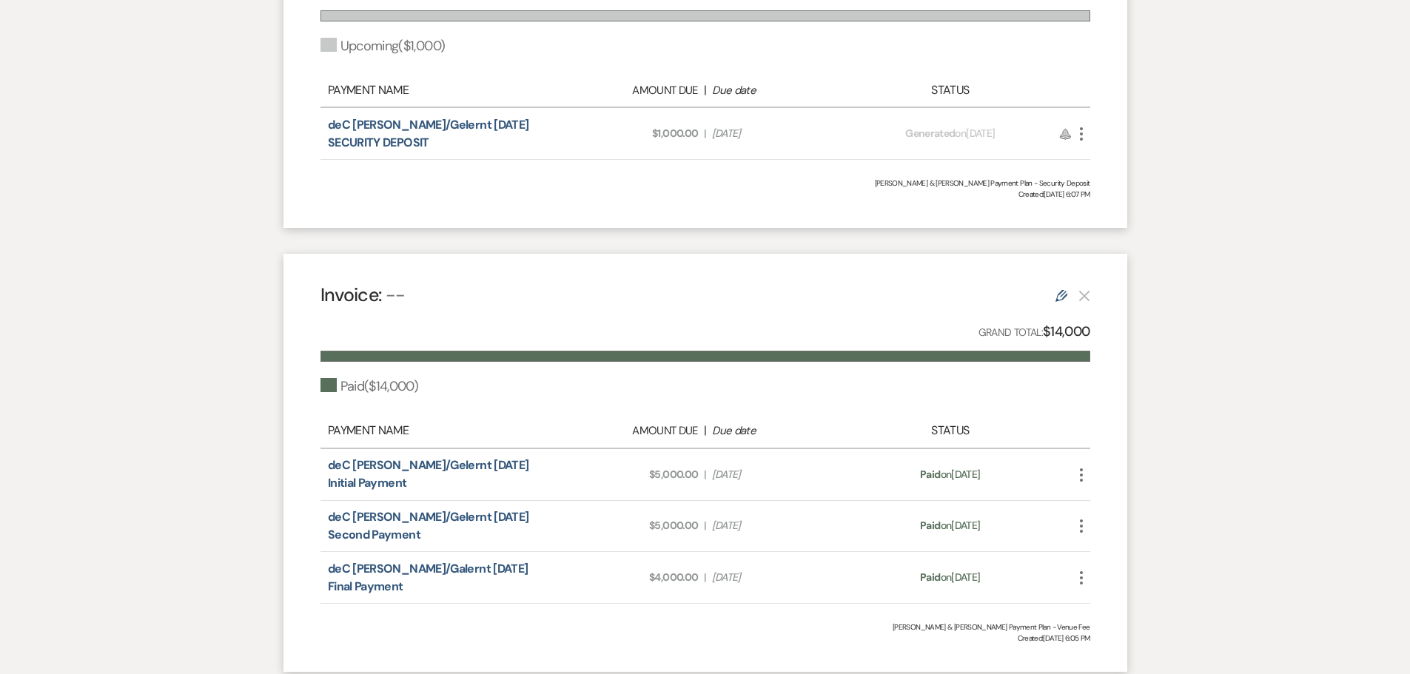
click at [1081, 133] on use "button" at bounding box center [1081, 133] width 3 height 13
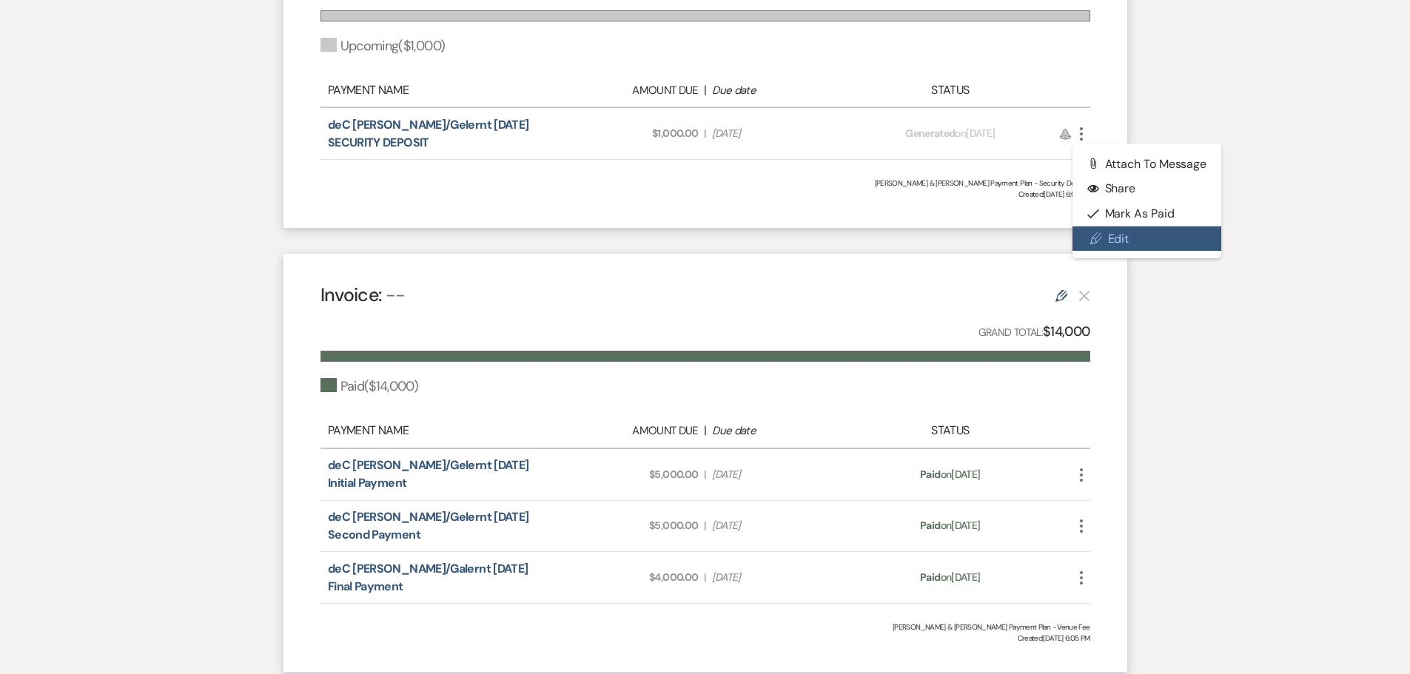
click at [1100, 235] on icon "Pencil" at bounding box center [1096, 238] width 12 height 12
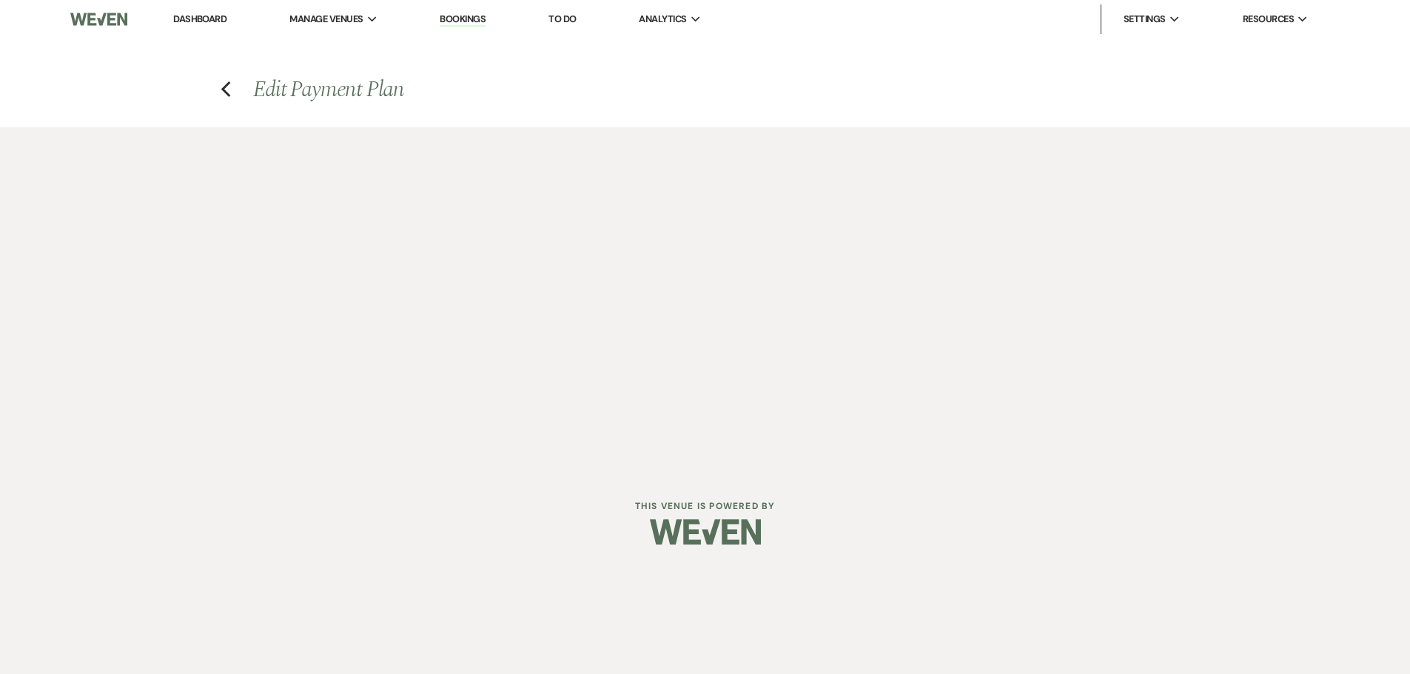
select select "2"
select select "percentage"
select select "false"
select select "client"
select select "weekly"
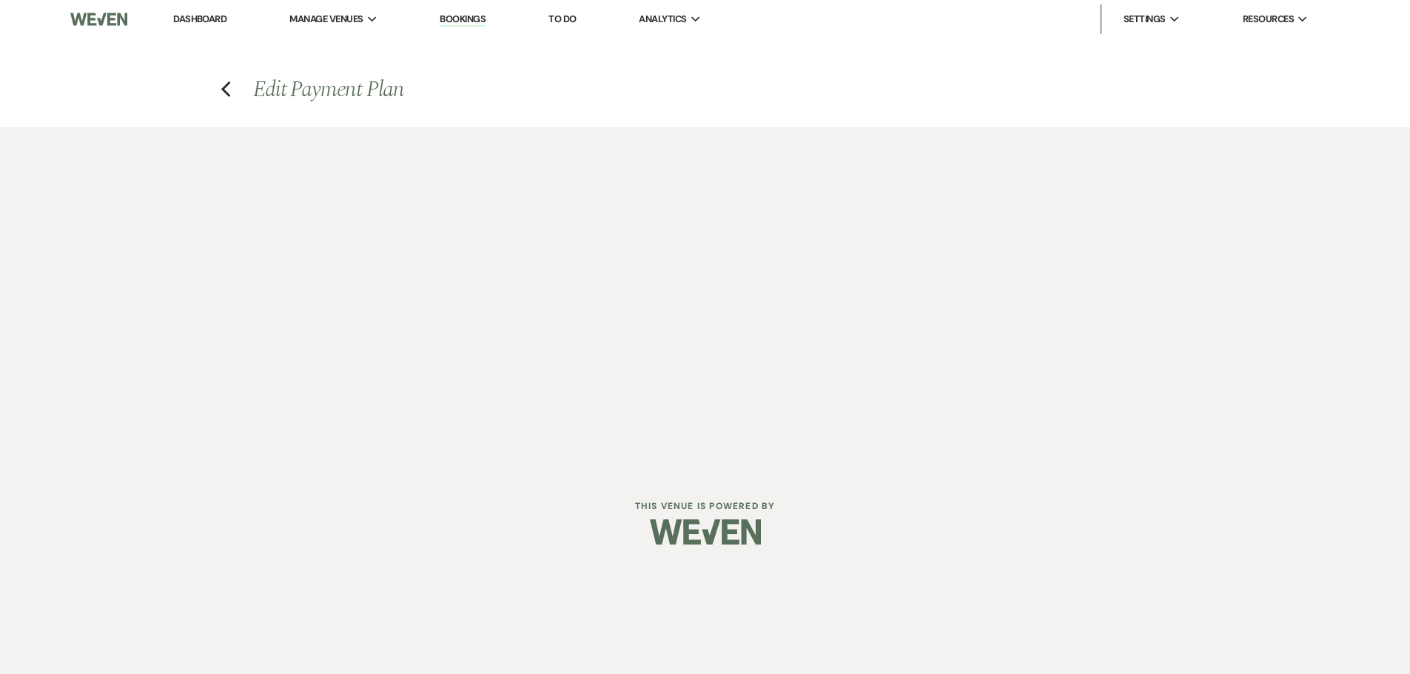
select select "days"
select select "afterDueDate"
select select "complete"
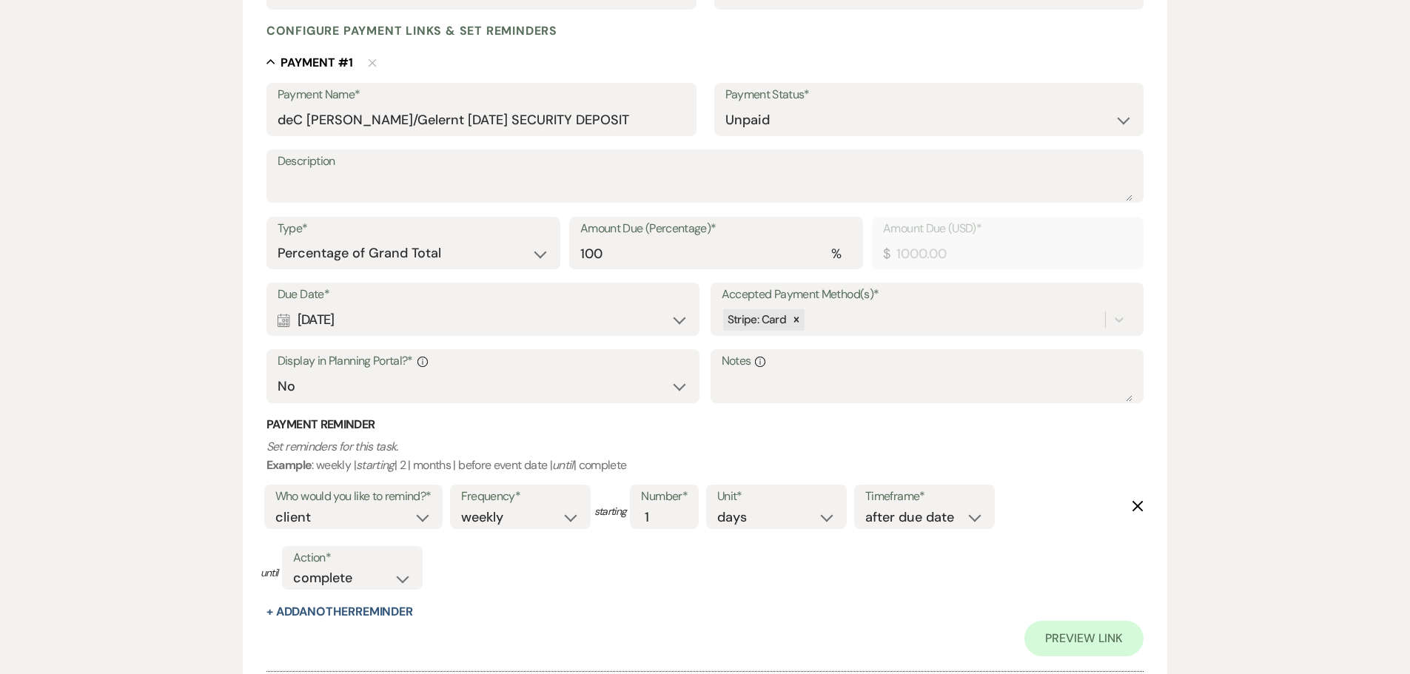
scroll to position [444, 0]
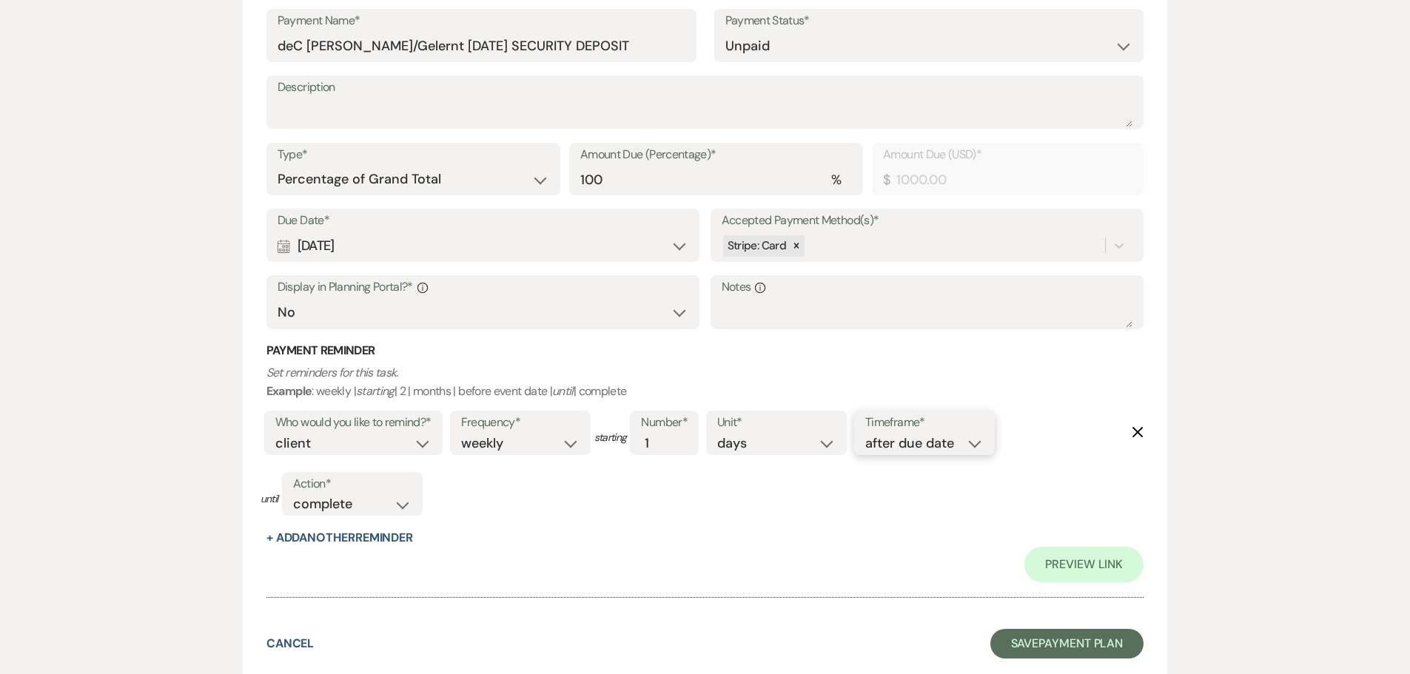
click at [978, 446] on select "before due date after due date on due date on custom date" at bounding box center [924, 444] width 118 height 20
select select "onDueDate"
click at [865, 434] on select "before due date after due date on due date on custom date" at bounding box center [924, 444] width 118 height 20
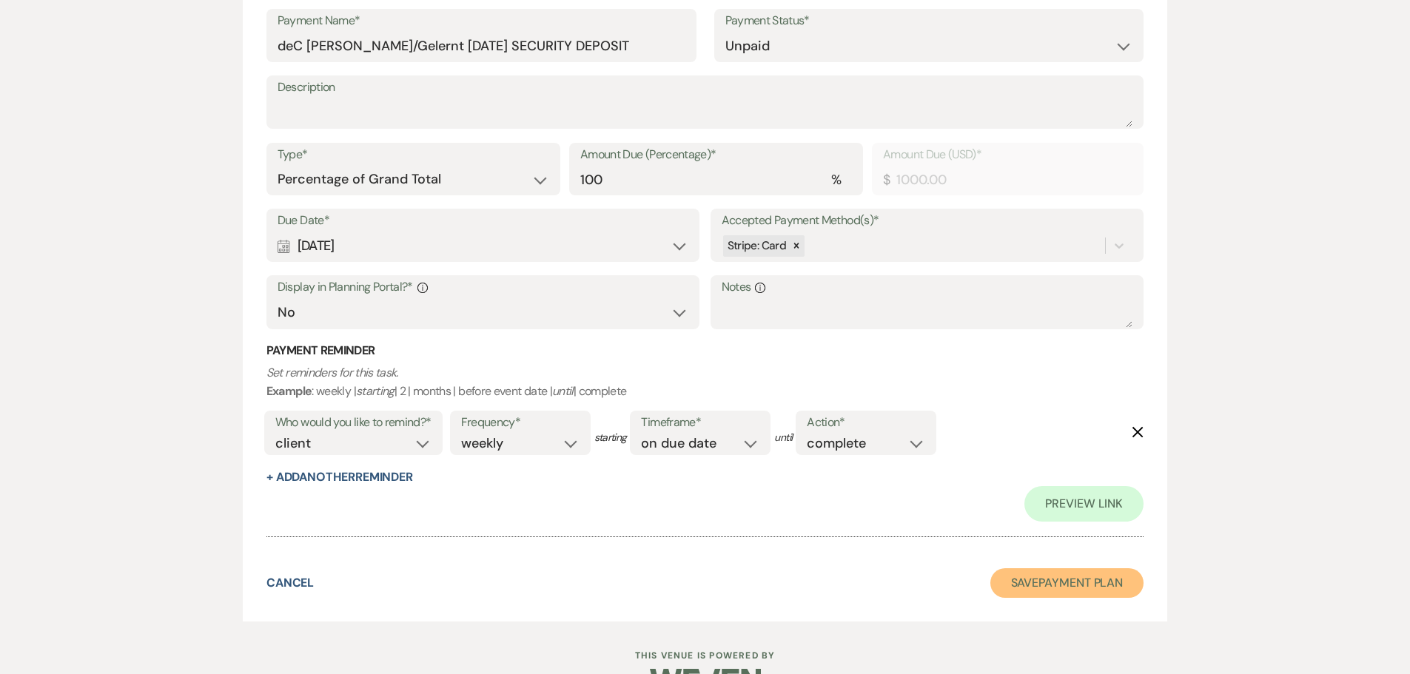
click at [1033, 577] on button "Save Payment Plan" at bounding box center [1067, 583] width 154 height 30
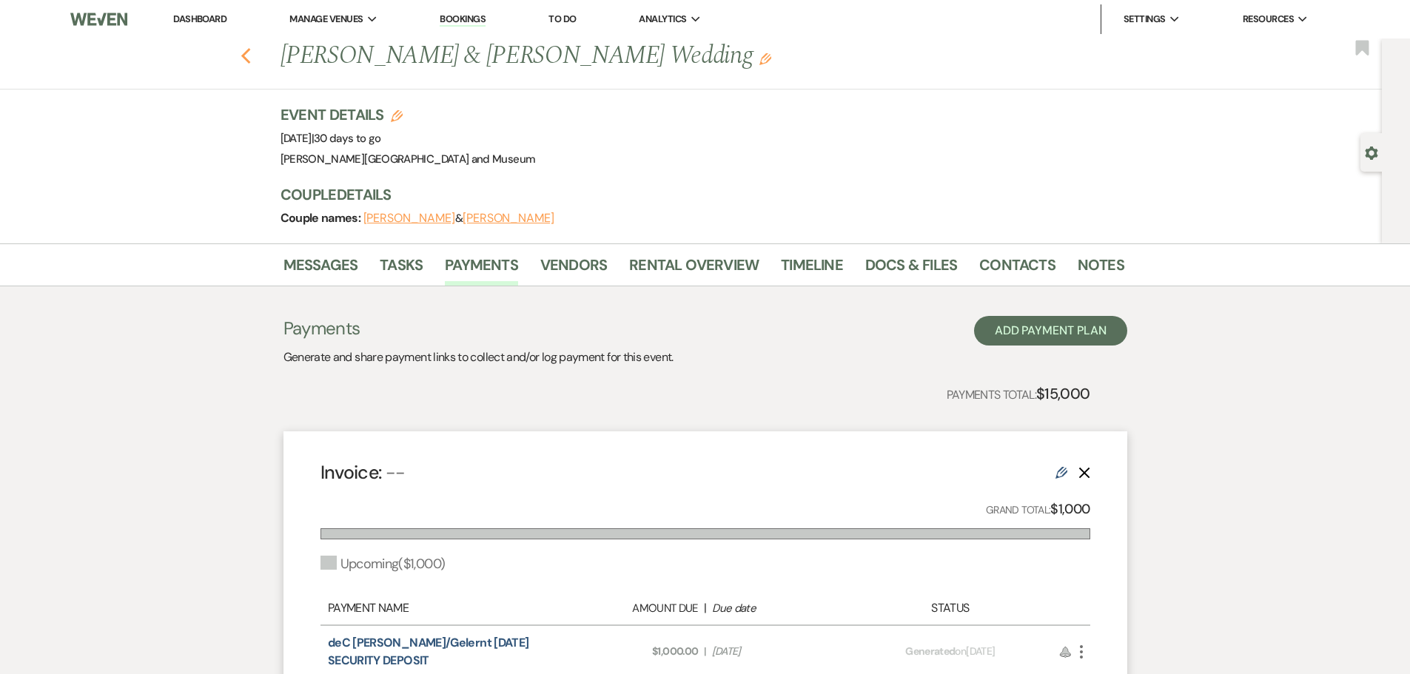
click at [249, 52] on icon "Previous" at bounding box center [246, 56] width 11 height 18
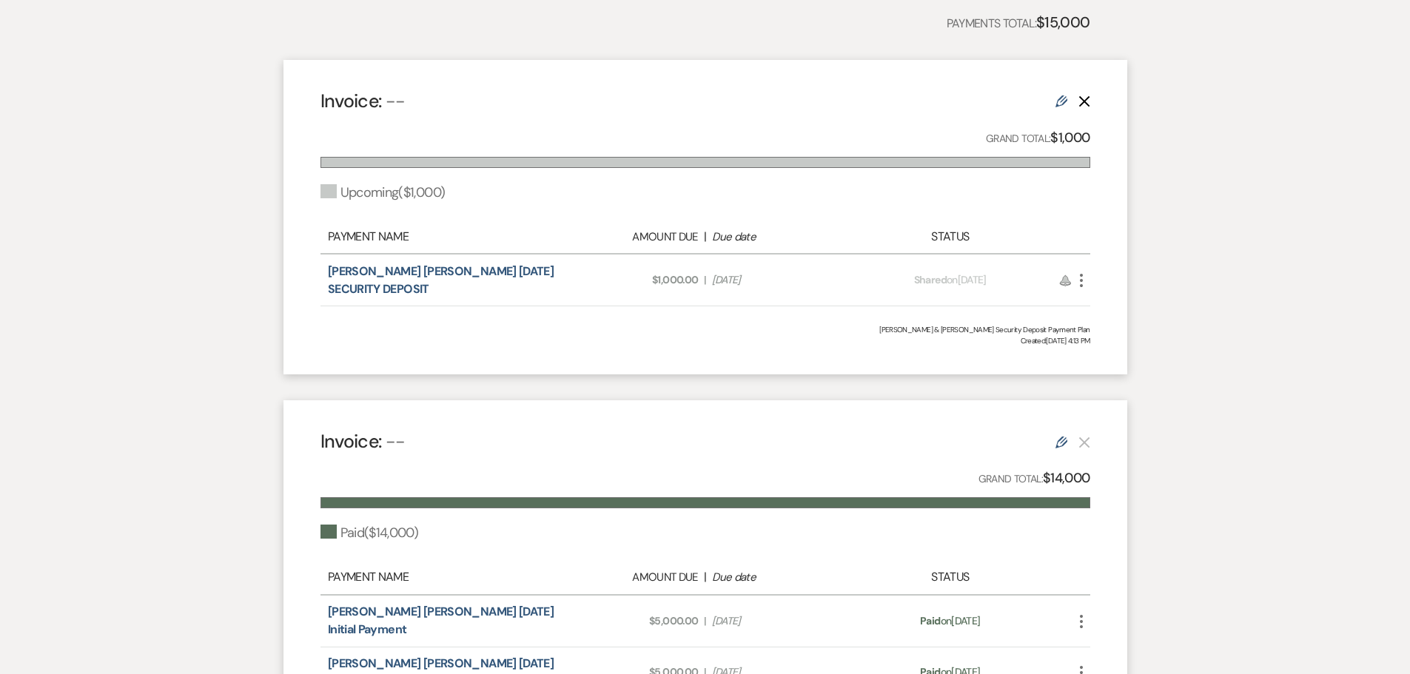
scroll to position [330, 0]
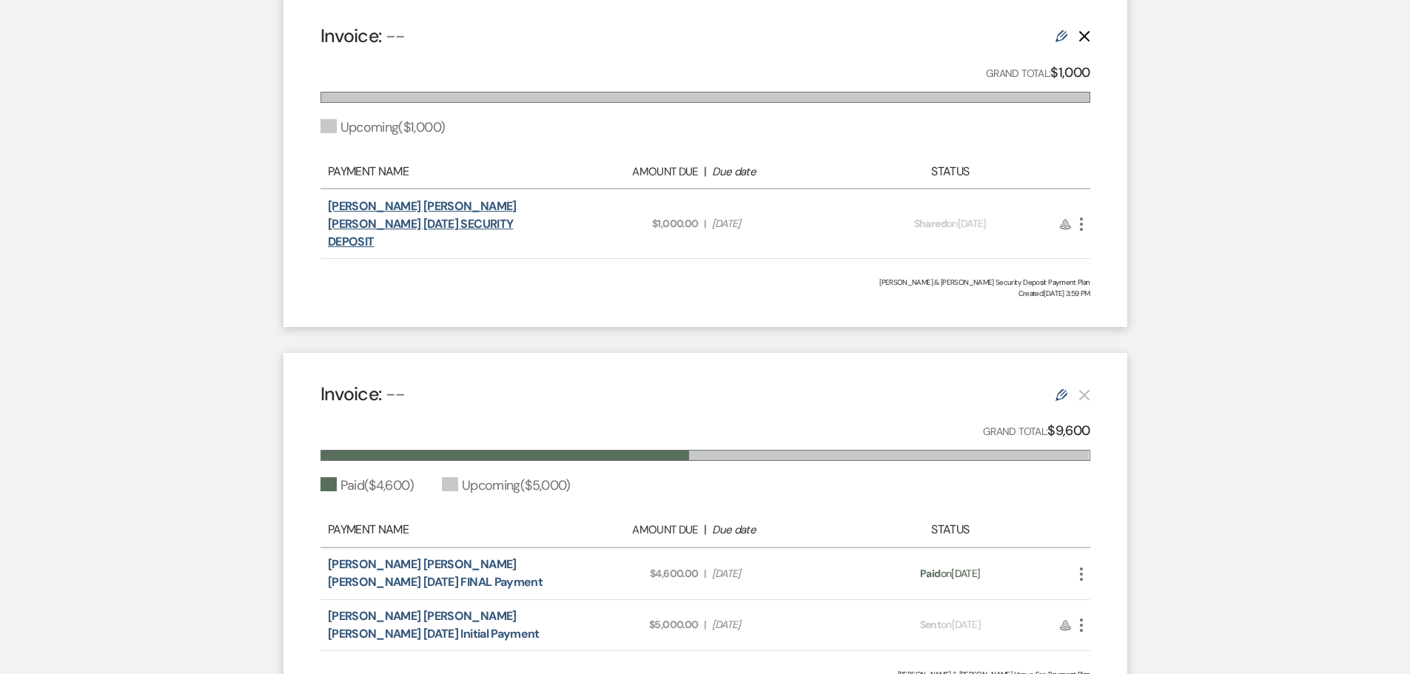
scroll to position [518, 0]
